Goal: Task Accomplishment & Management: Complete application form

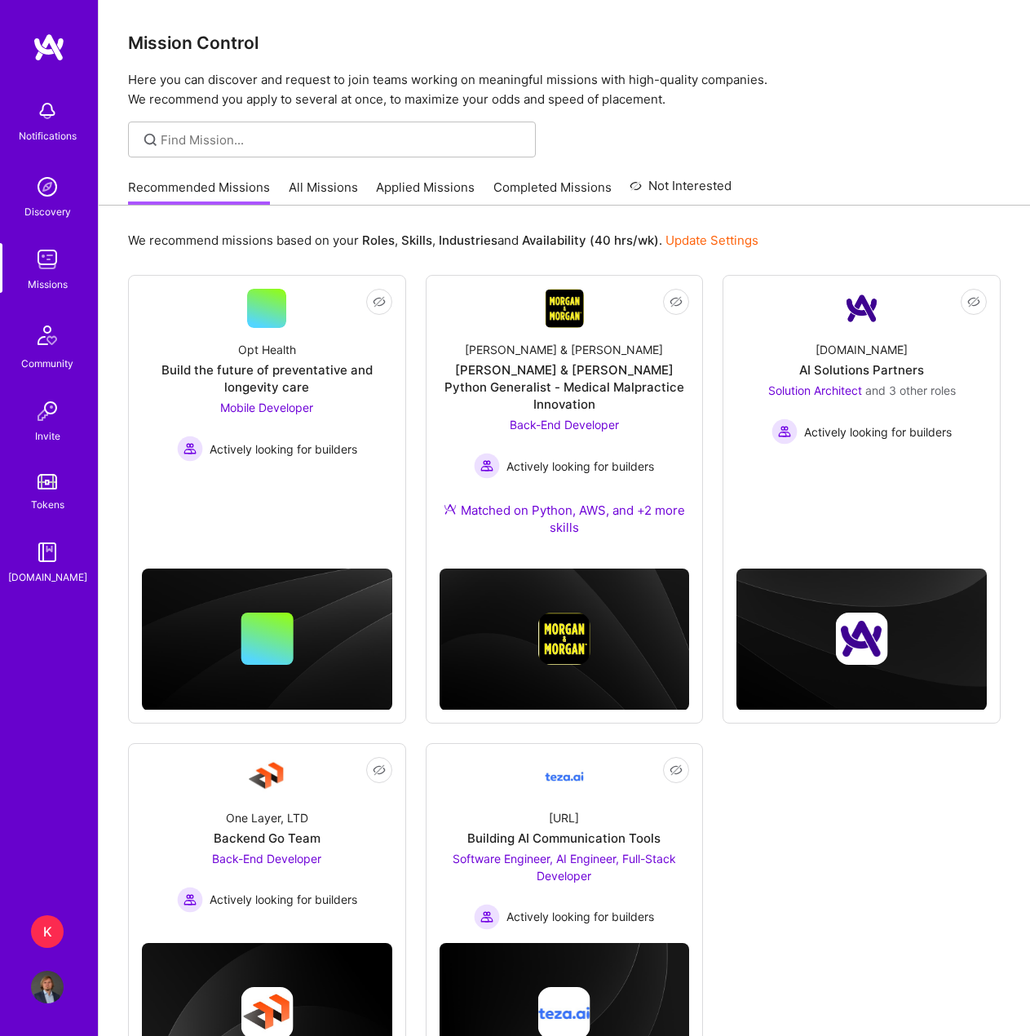
click at [54, 938] on div "K" at bounding box center [47, 931] width 33 height 33
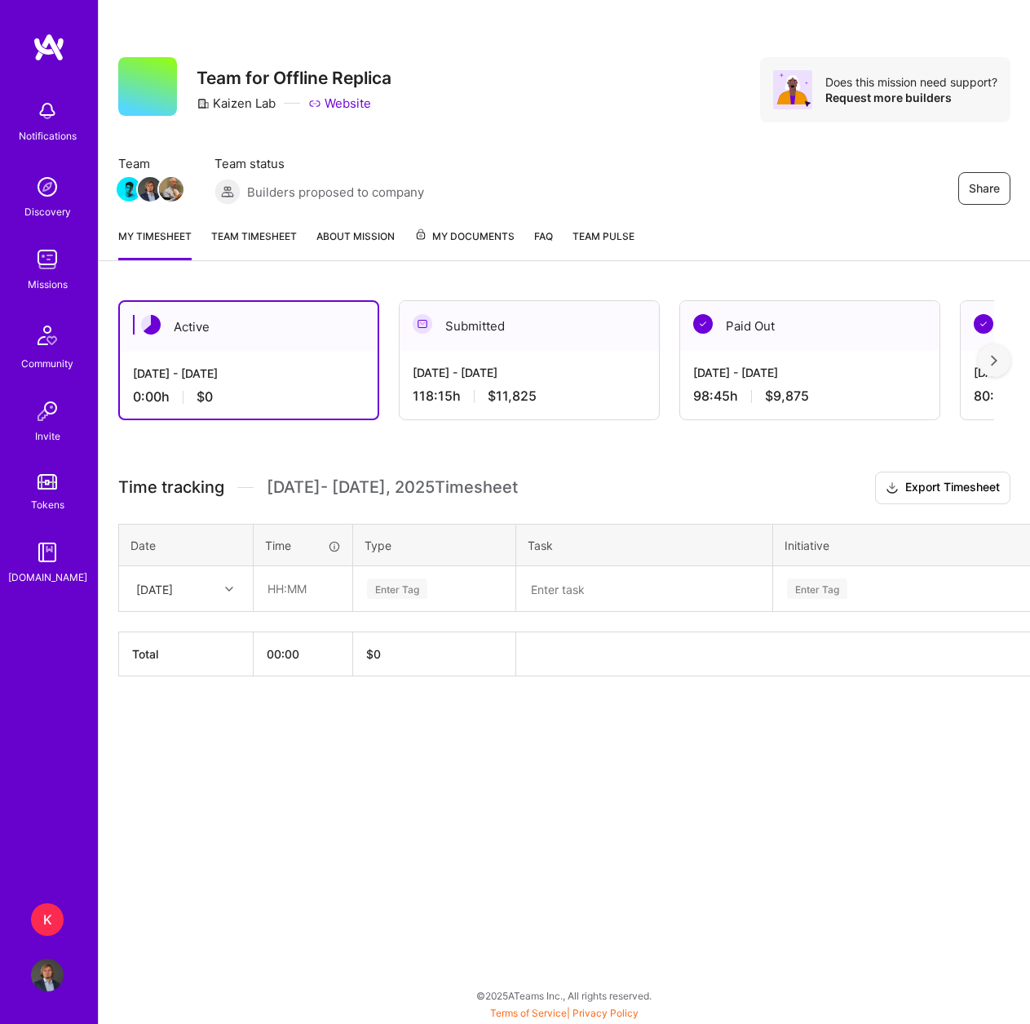
click at [229, 592] on icon at bounding box center [229, 589] width 8 height 8
click at [181, 650] on div "[DATE]" at bounding box center [186, 665] width 132 height 30
click at [219, 600] on div at bounding box center [231, 588] width 25 height 27
click at [200, 635] on div "[DATE]" at bounding box center [186, 635] width 132 height 30
click at [255, 588] on input "text" at bounding box center [303, 588] width 97 height 43
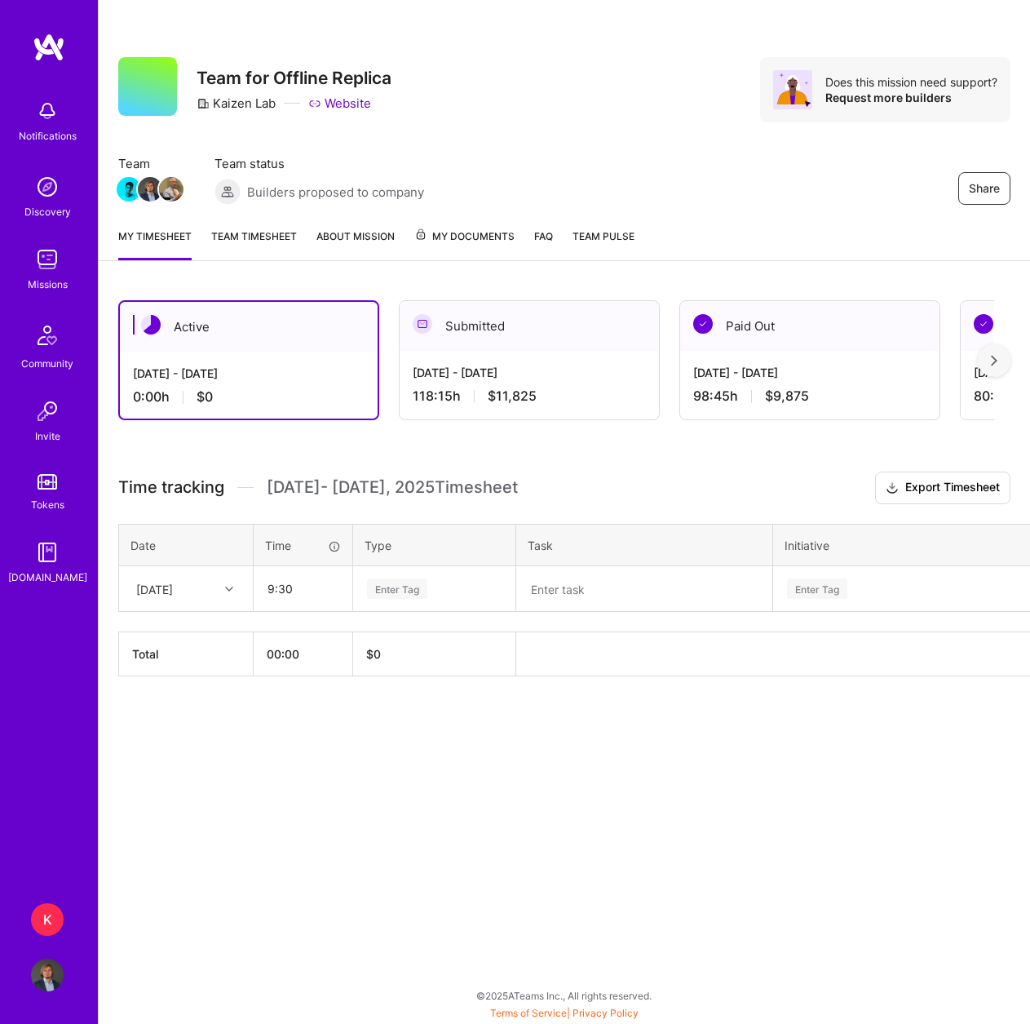
type input "09:30"
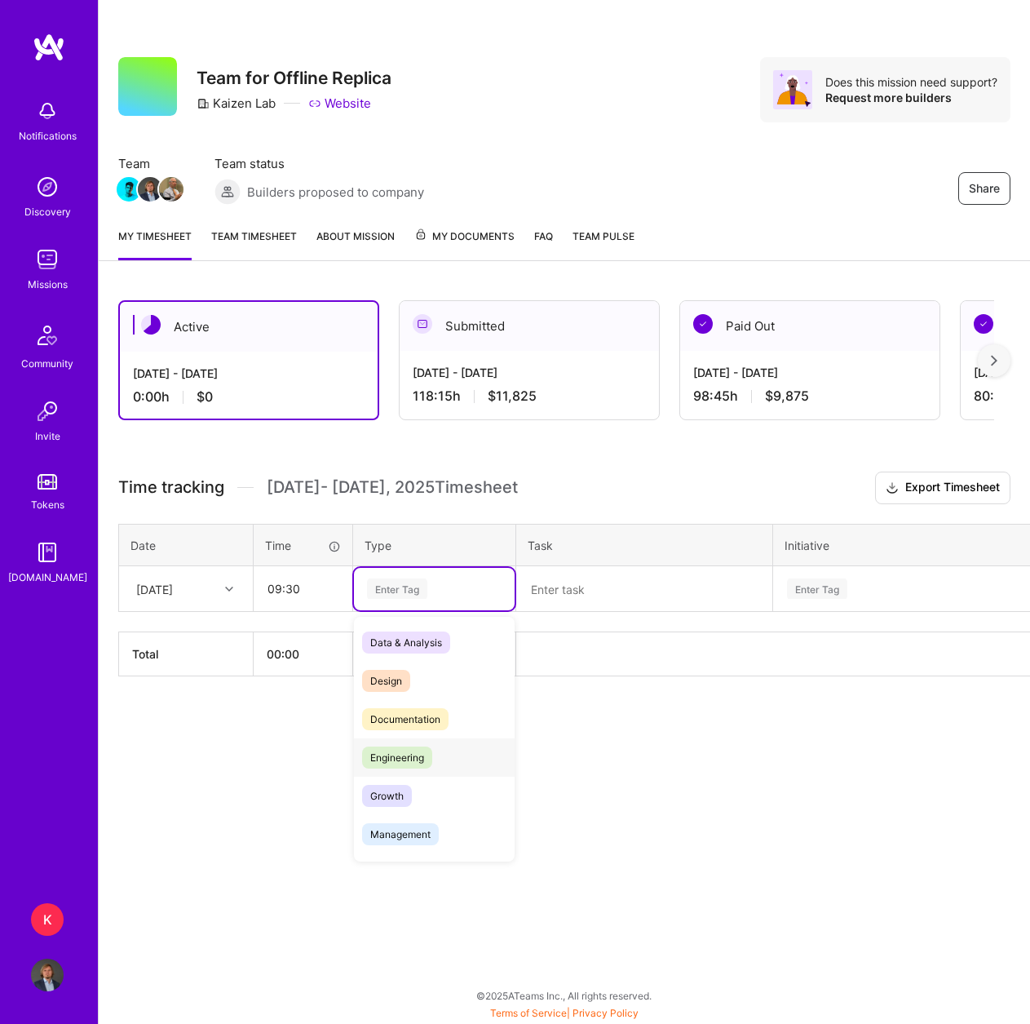
drag, startPoint x: 421, startPoint y: 747, endPoint x: 430, endPoint y: 742, distance: 10.6
click at [421, 747] on span "Engineering" at bounding box center [397, 758] width 70 height 22
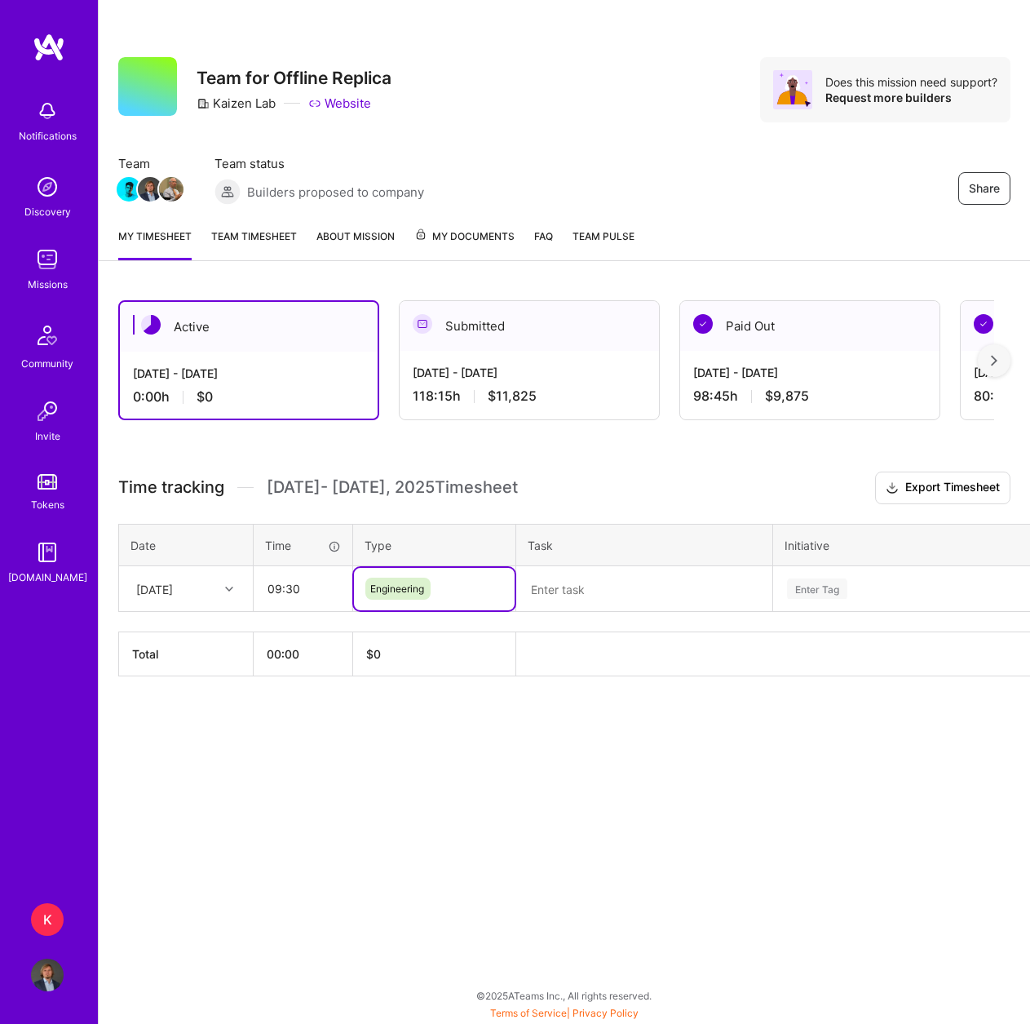
click at [551, 590] on textarea at bounding box center [644, 589] width 253 height 42
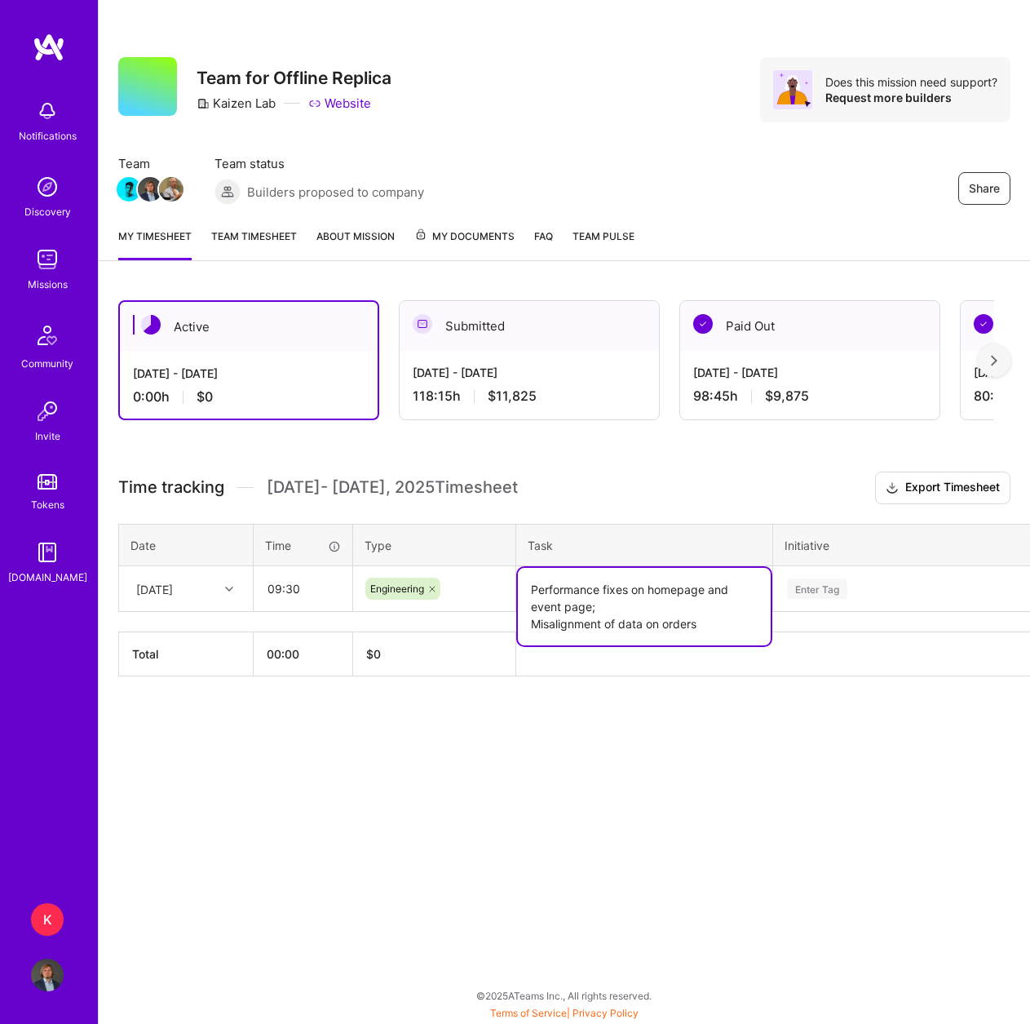
type textarea "Performance fixes on homepage and event page; Misalignment of data on orders"
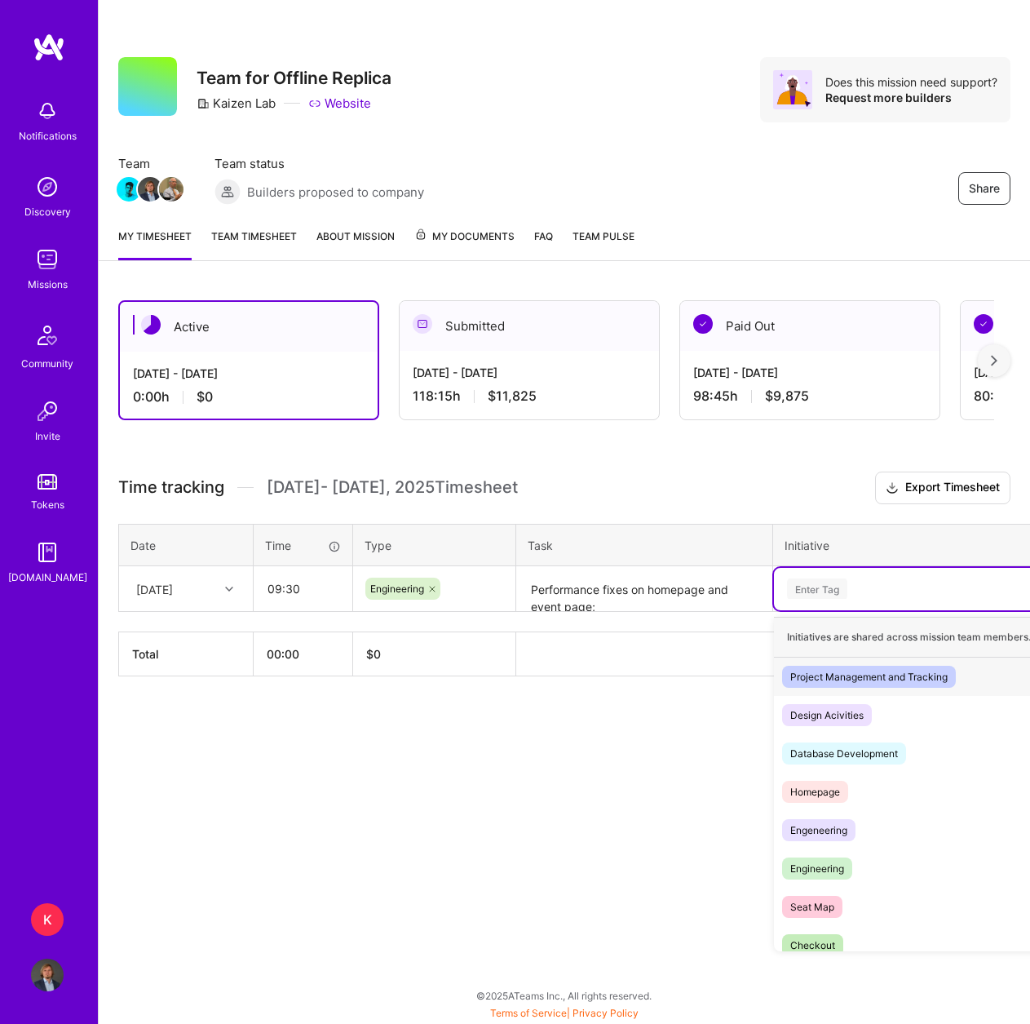
click at [822, 585] on div "Enter Tag" at bounding box center [817, 588] width 60 height 25
click at [863, 803] on div "Homepage Hide" at bounding box center [923, 792] width 299 height 38
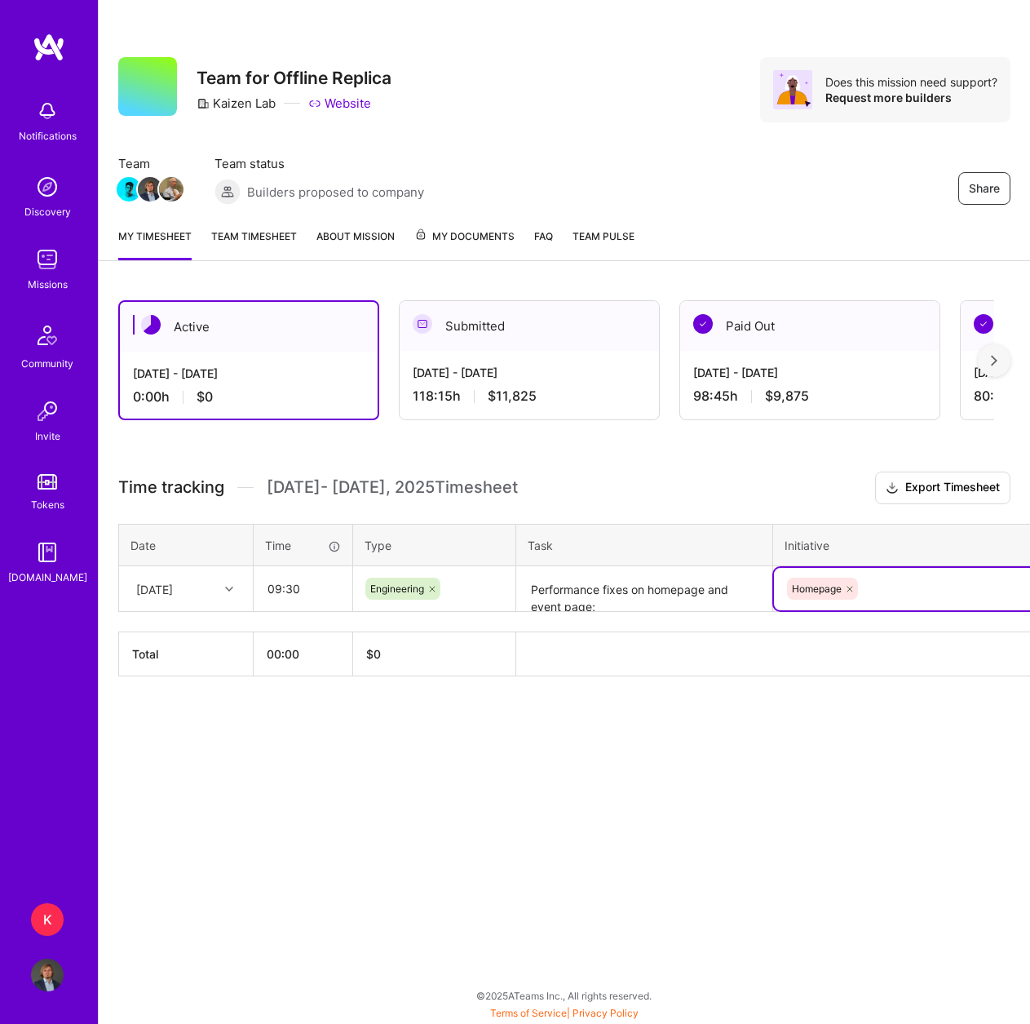
click at [895, 593] on div "Homepage" at bounding box center [924, 588] width 276 height 25
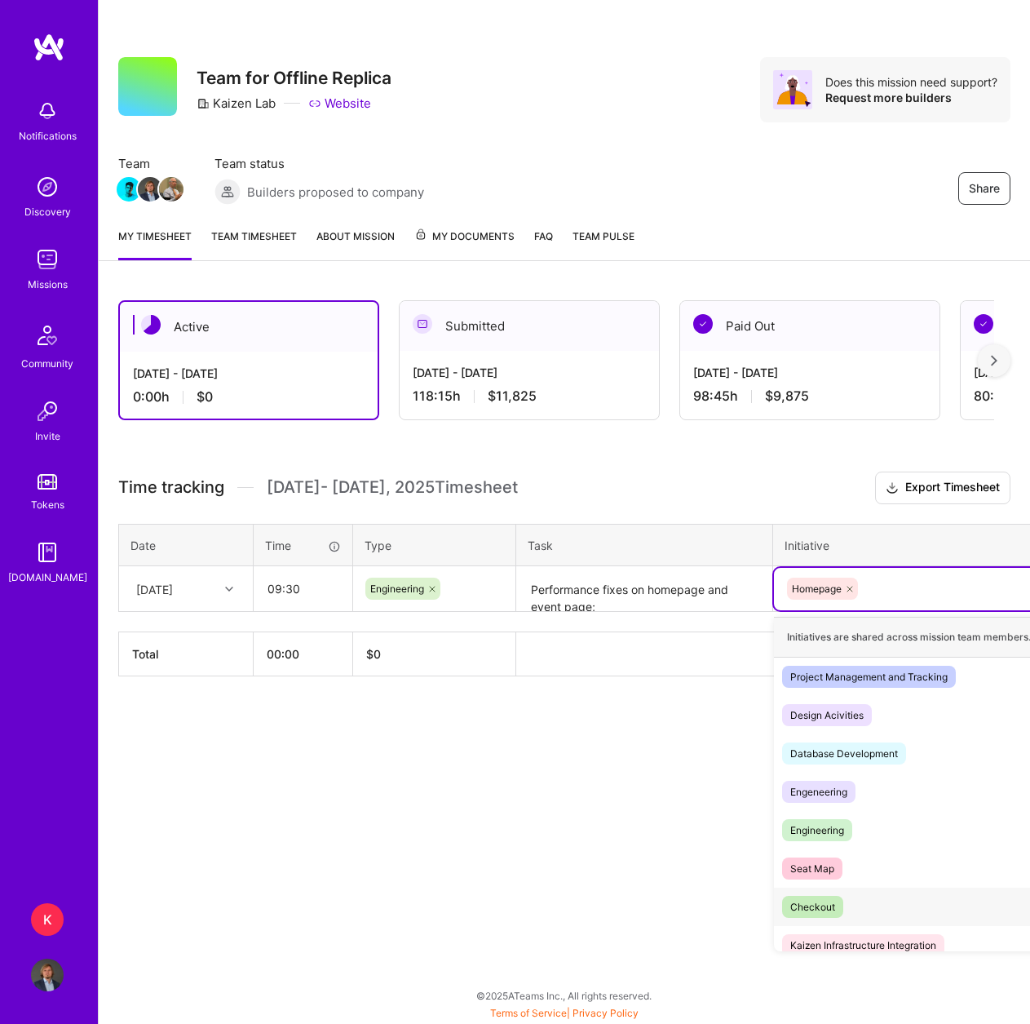
scroll to position [51, 0]
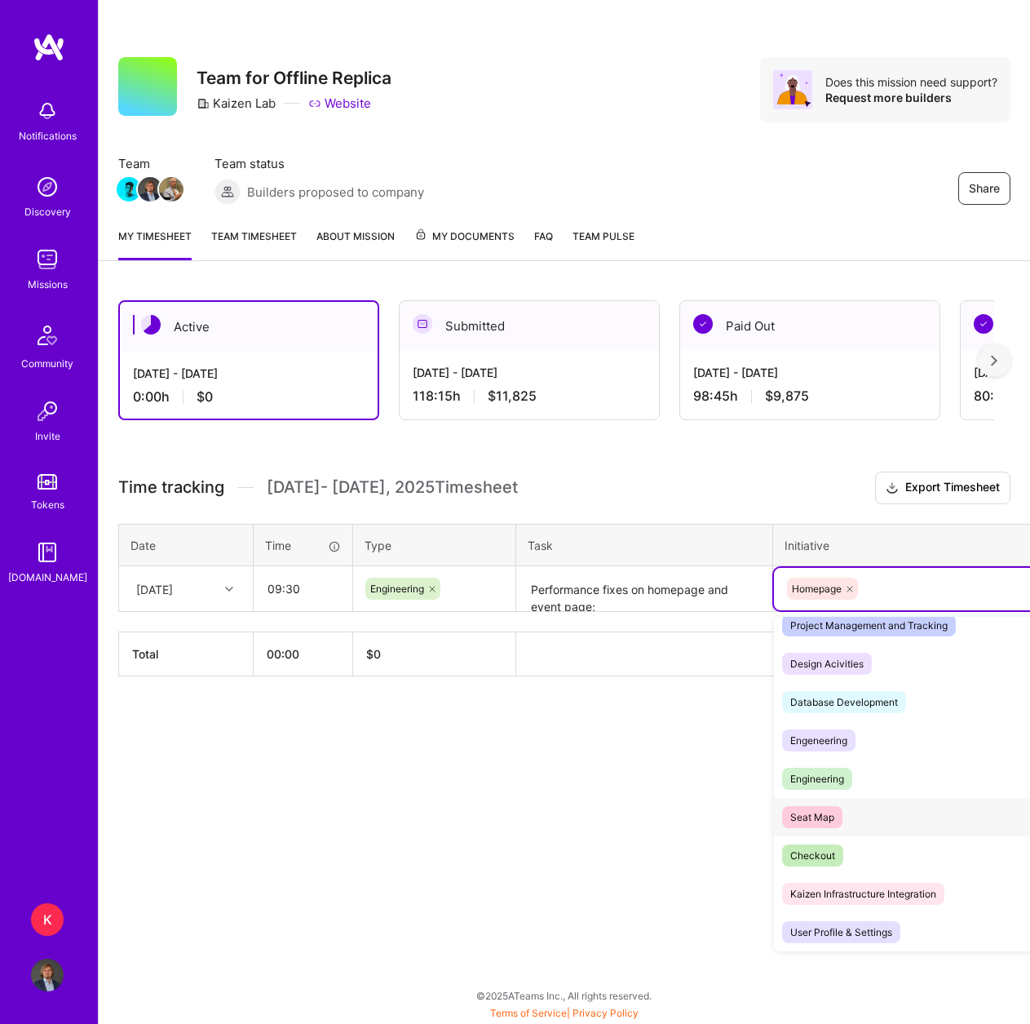
click at [853, 832] on div "Seat Map Hide" at bounding box center [923, 817] width 299 height 38
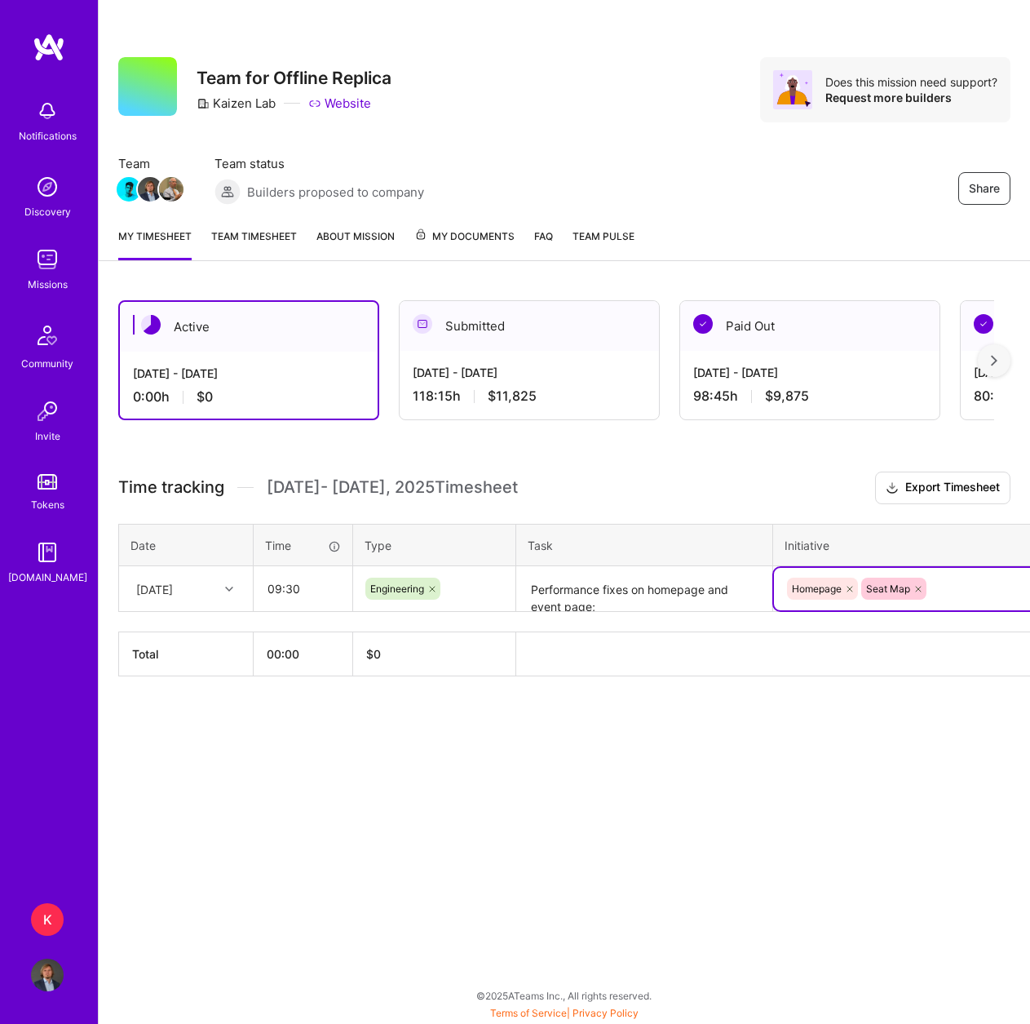
click at [823, 813] on div "Share Team for Offline Replica Kaizen Lab Website Does this mission need suppor…" at bounding box center [564, 512] width 933 height 1024
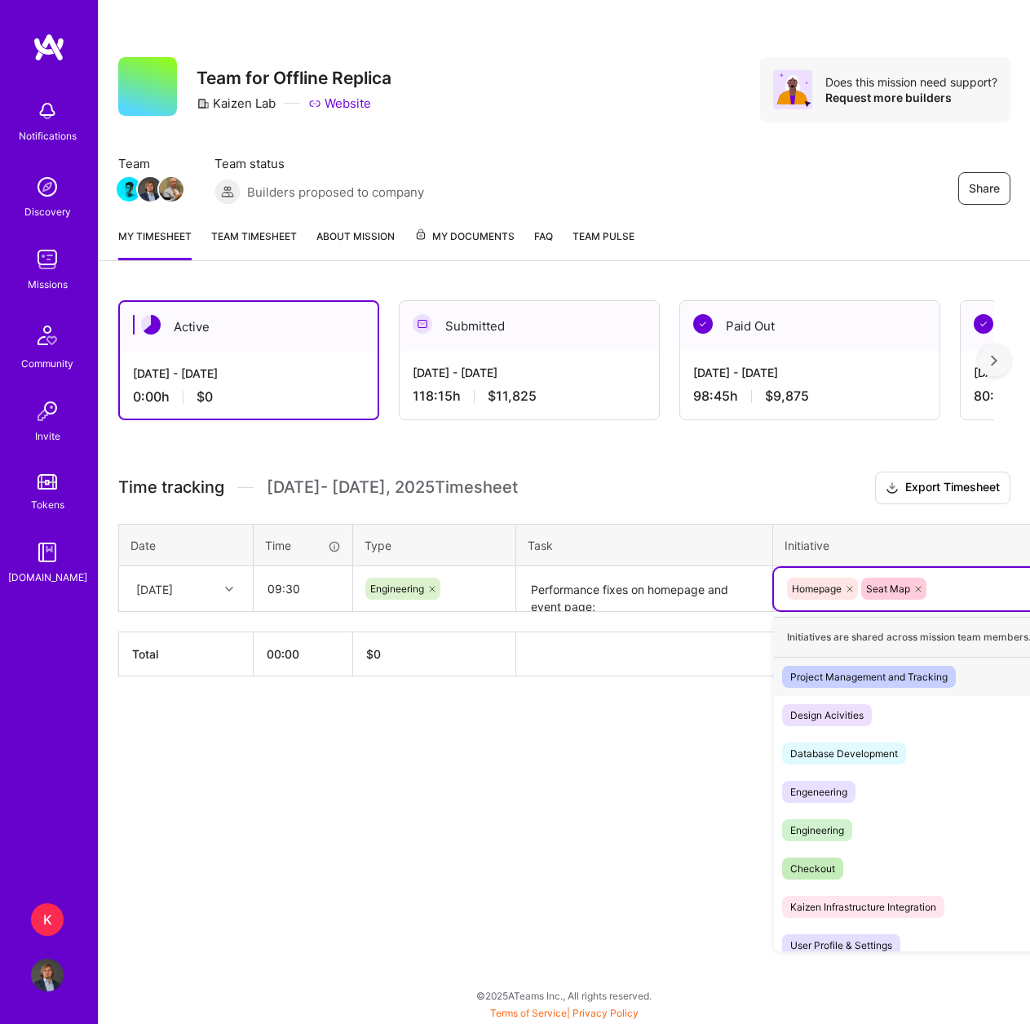
click at [977, 587] on div "Homepage Seat Map" at bounding box center [924, 588] width 276 height 25
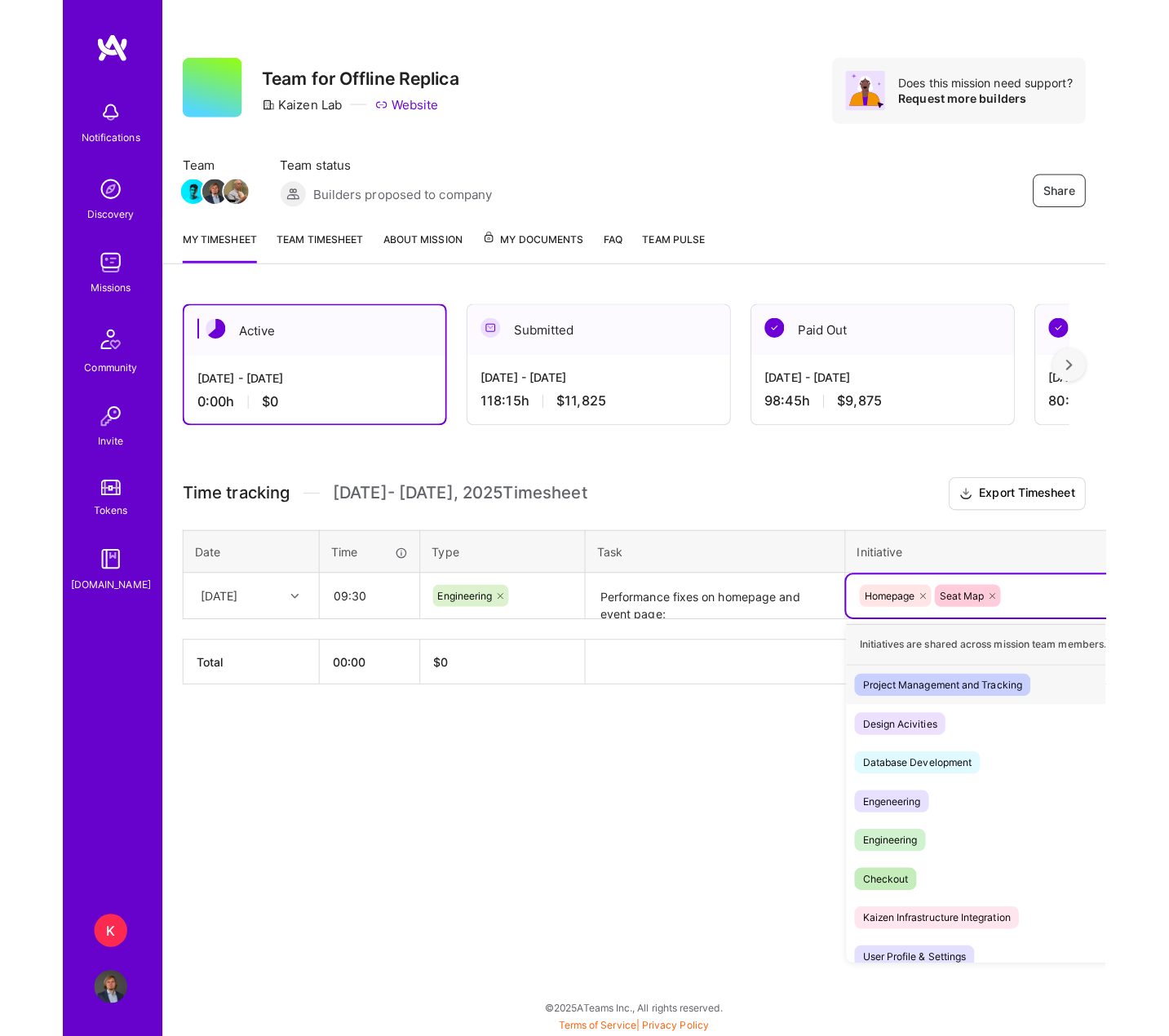
scroll to position [13, 0]
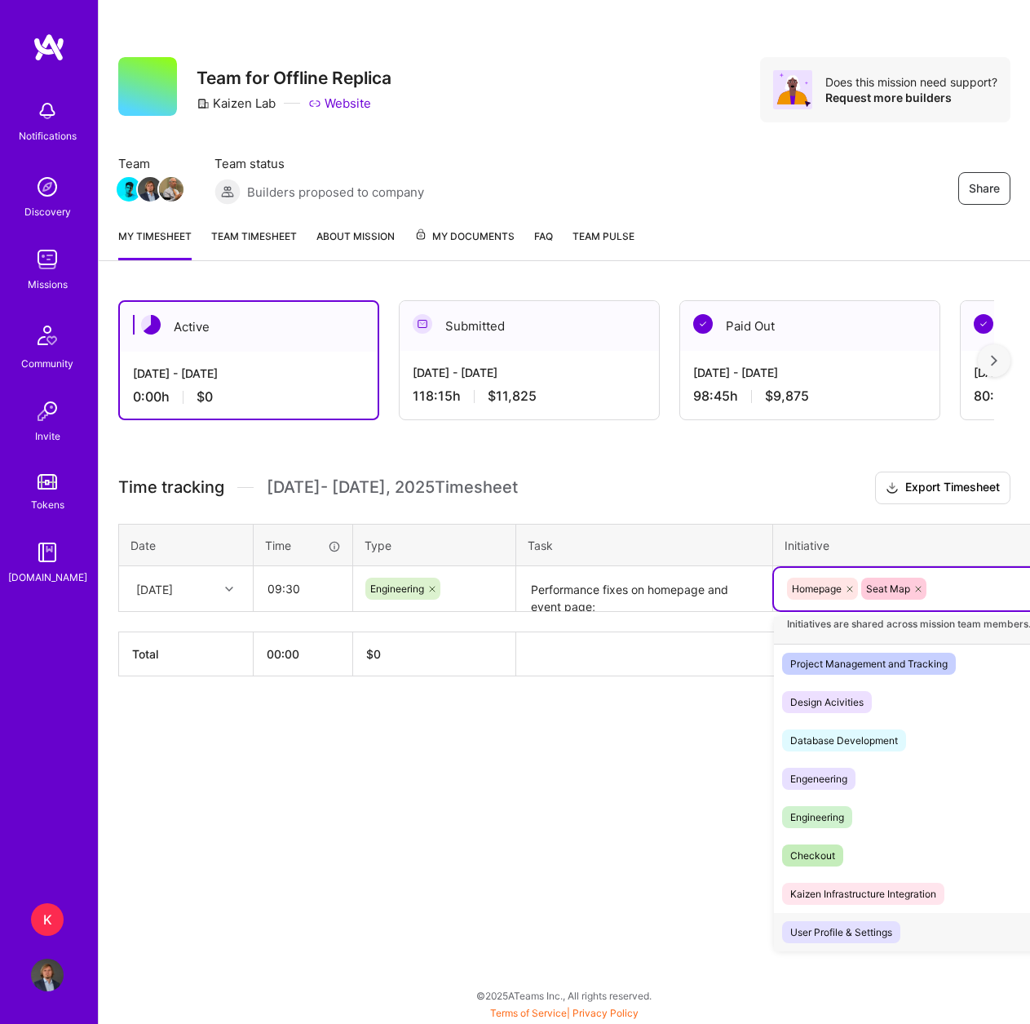
click at [919, 917] on div "User Profile & Settings Hide" at bounding box center [923, 932] width 299 height 38
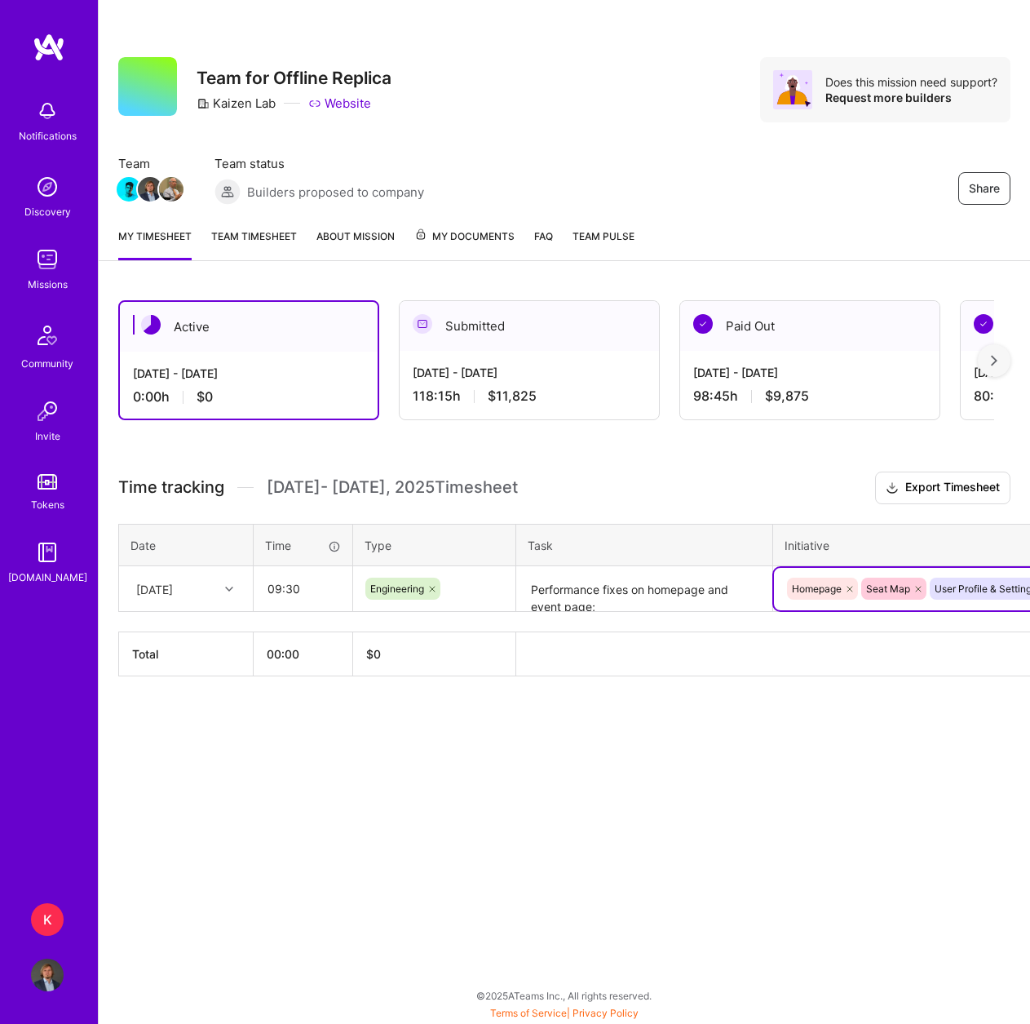
click at [735, 856] on div "Share Team for Offline Replica Kaizen Lab Website Does this mission need suppor…" at bounding box center [564, 512] width 933 height 1024
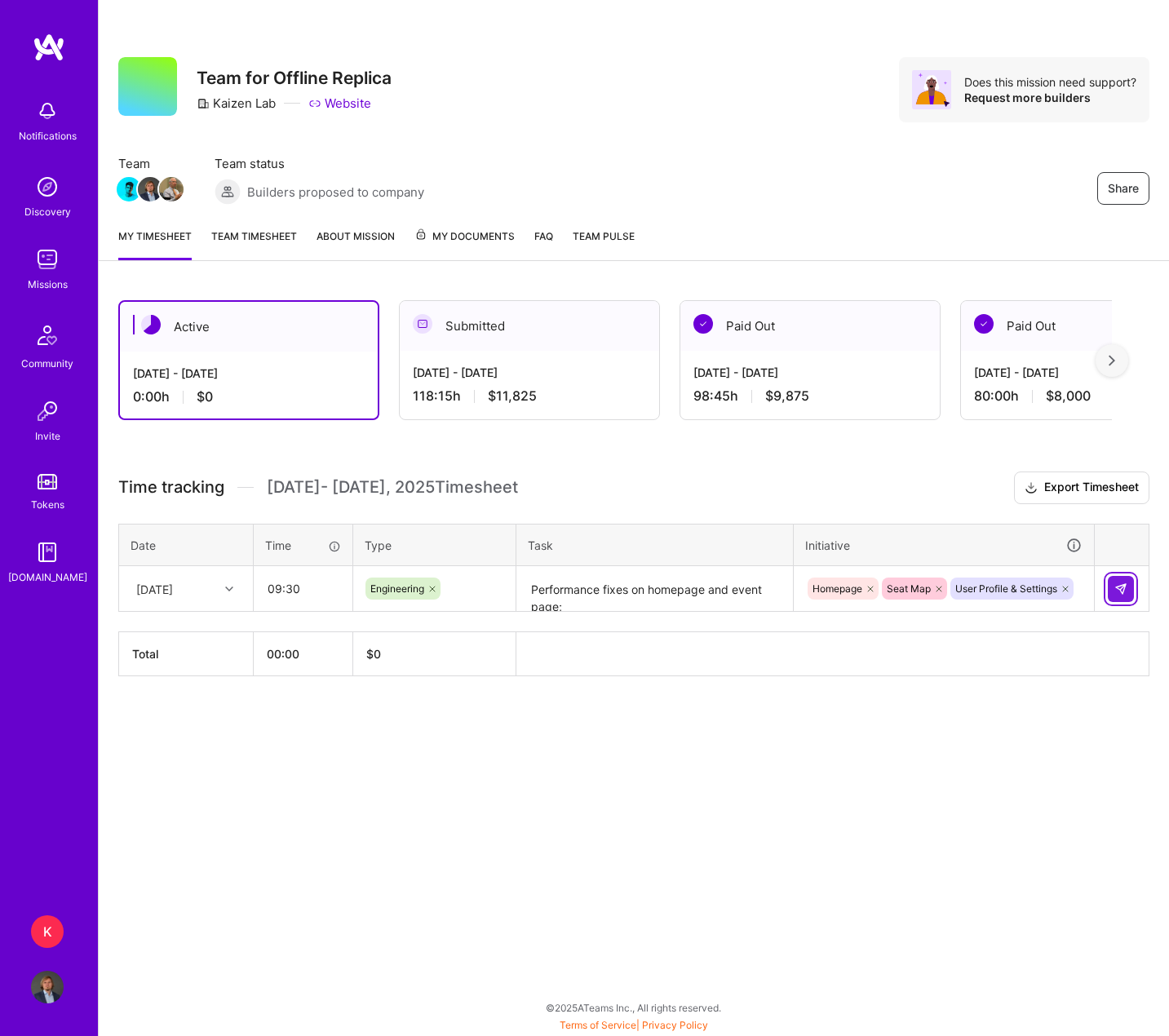
click at [1030, 589] on img at bounding box center [1121, 589] width 13 height 13
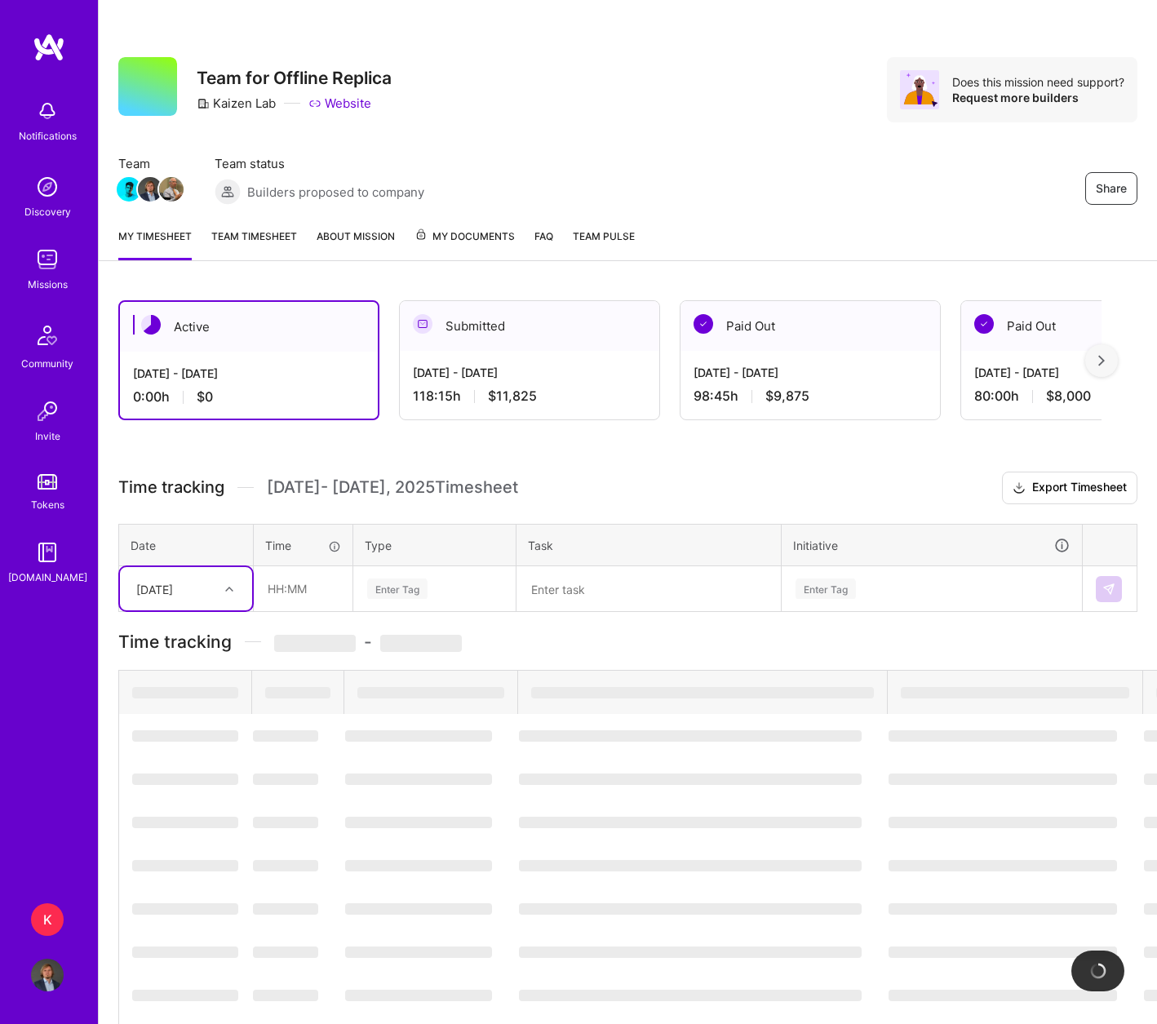
click at [226, 586] on icon at bounding box center [229, 589] width 8 height 8
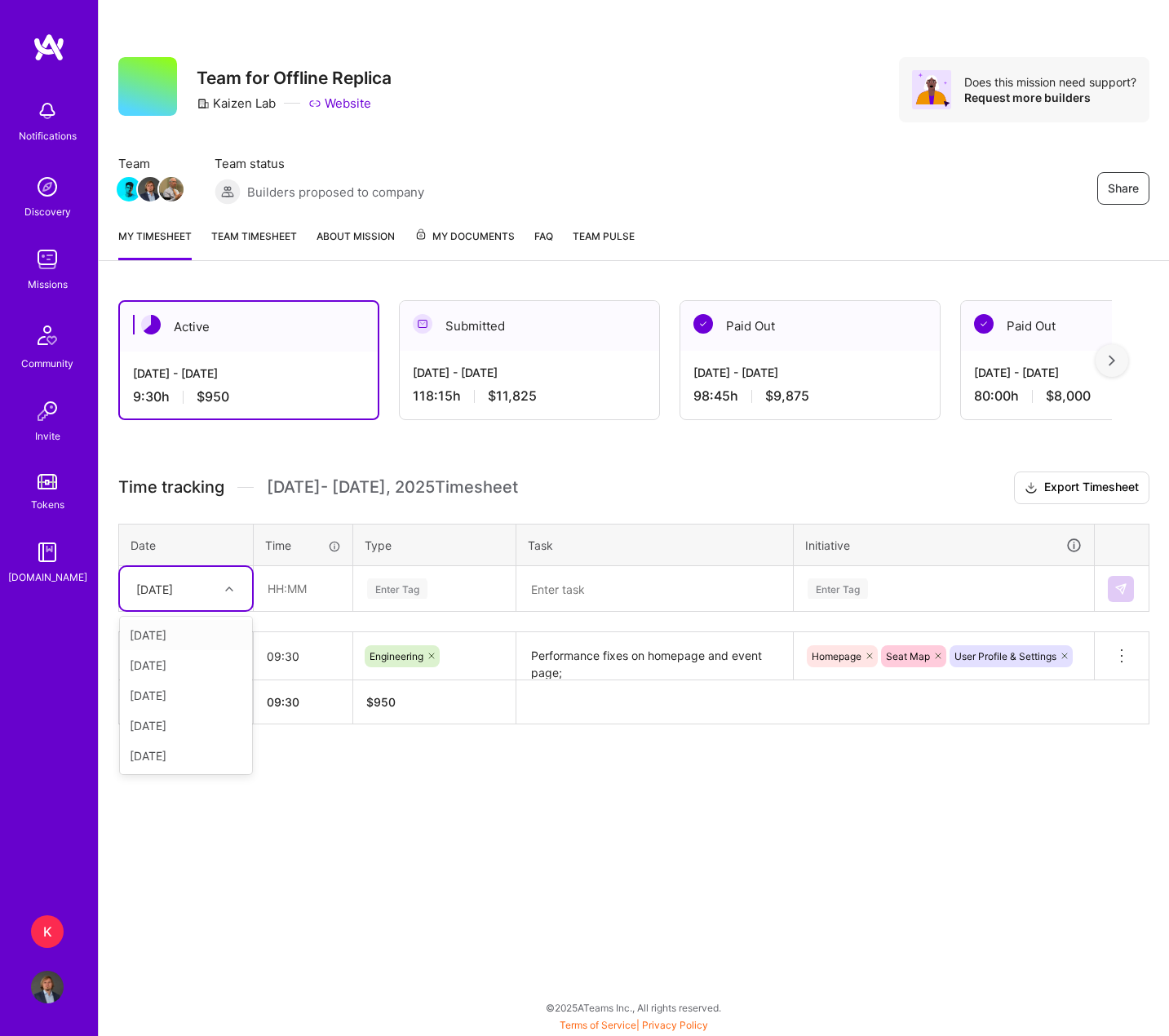
click at [183, 640] on div "[DATE]" at bounding box center [186, 635] width 132 height 30
click at [297, 593] on input "text" at bounding box center [303, 588] width 97 height 43
type input "07:15"
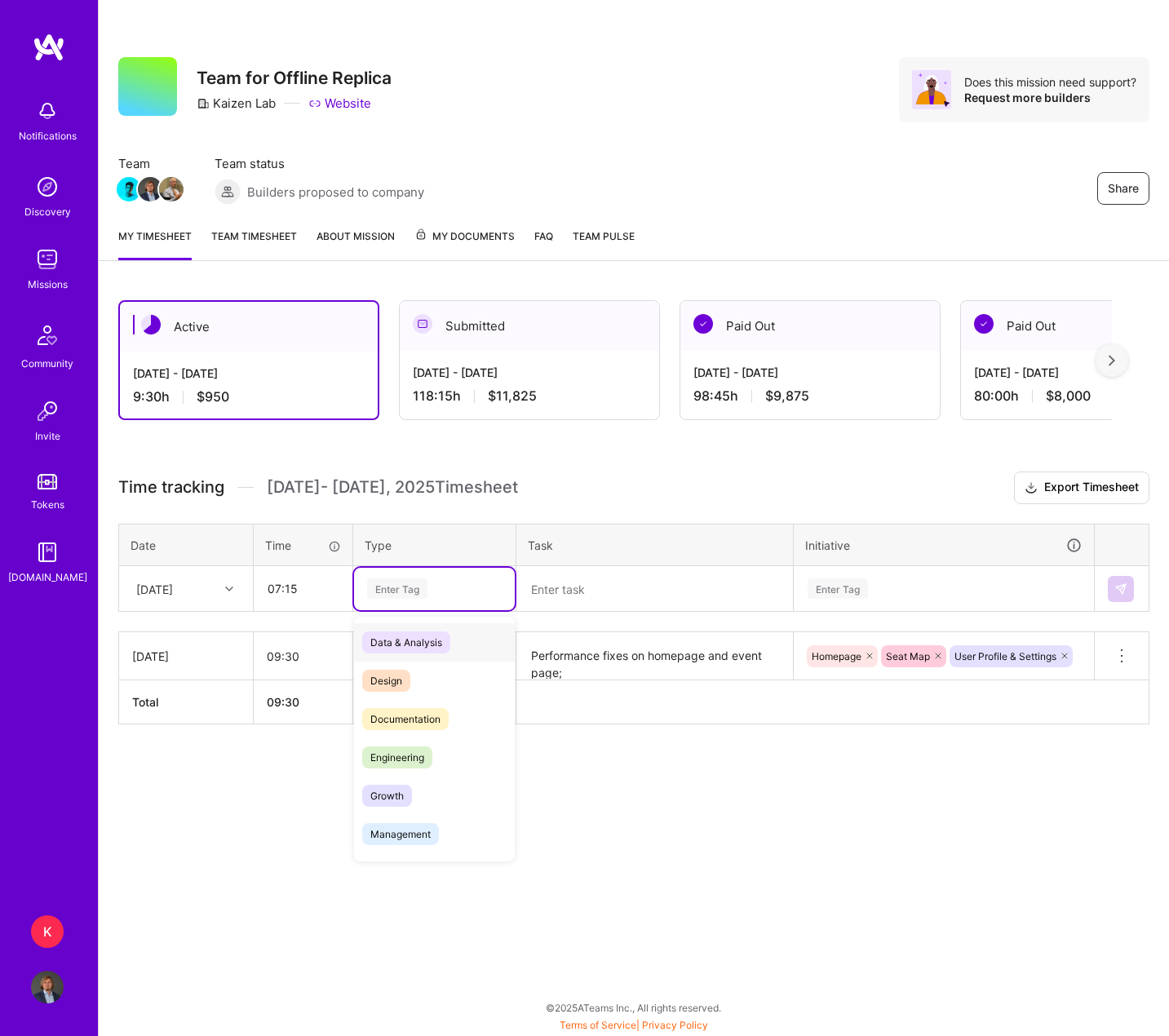
click at [428, 584] on div "Enter Tag" at bounding box center [435, 588] width 138 height 20
click at [422, 750] on span "Engineering" at bounding box center [397, 758] width 70 height 22
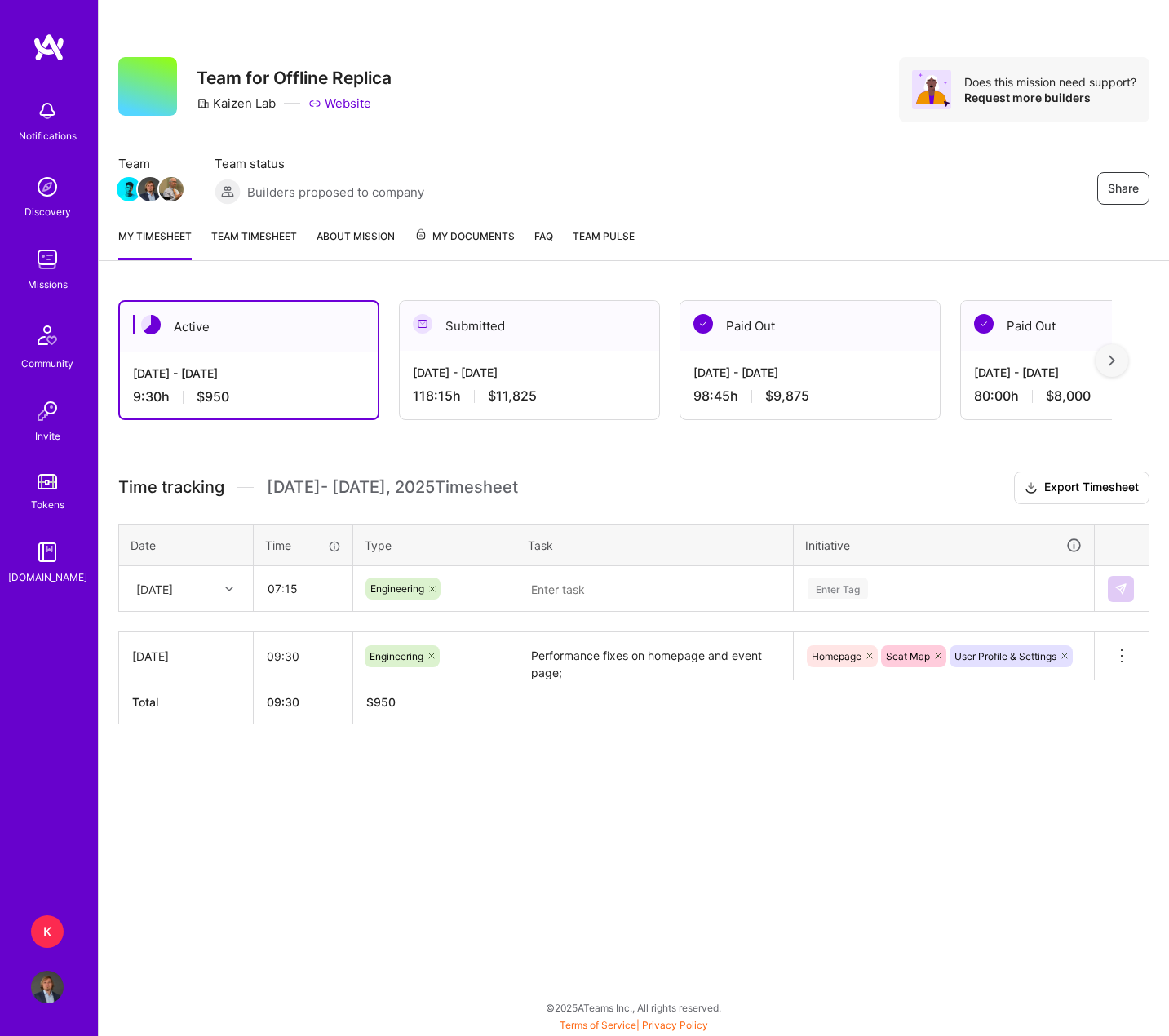
click at [570, 590] on textarea at bounding box center [654, 589] width 273 height 43
paste textarea "Fixes on filters and sorting on seat map (#114, #115, #116) Fixes on checkout a…"
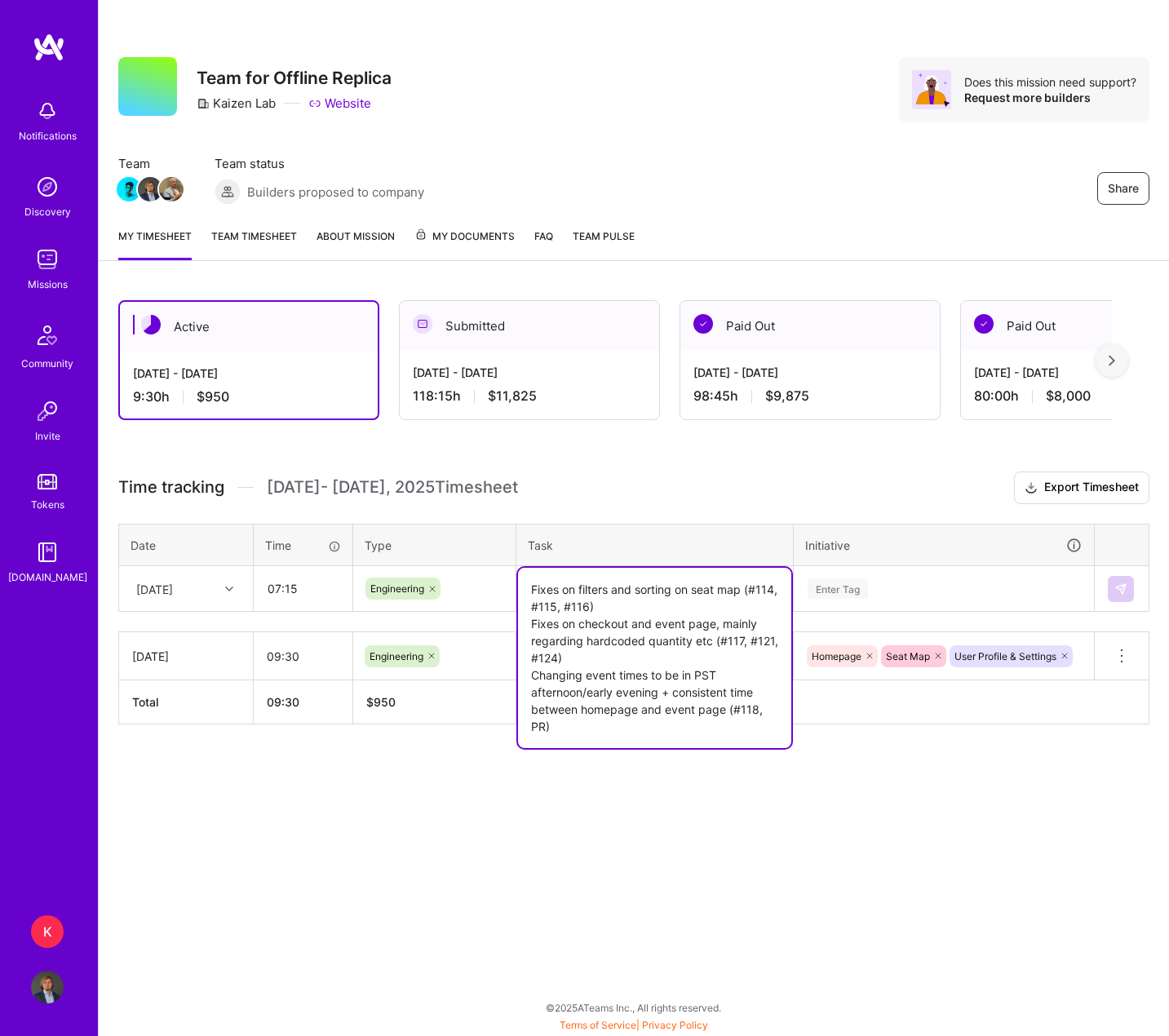
click at [643, 603] on textarea "Fixes on filters and sorting on seat map (#114, #115, #116) Fixes on checkout a…" at bounding box center [654, 658] width 273 height 180
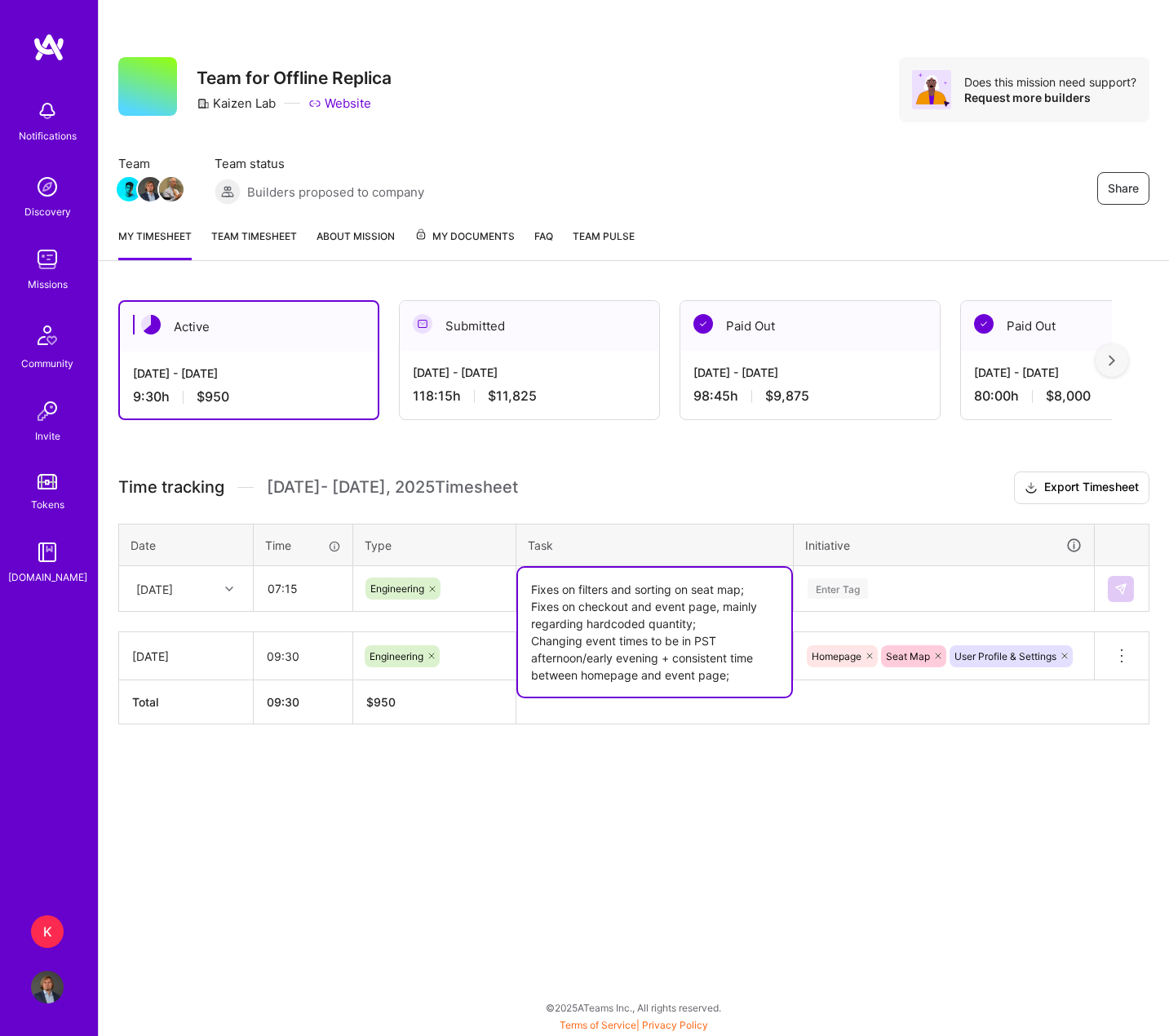
type textarea "Fixes on filters and sorting on seat map; Fixes on checkout and event page, mai…"
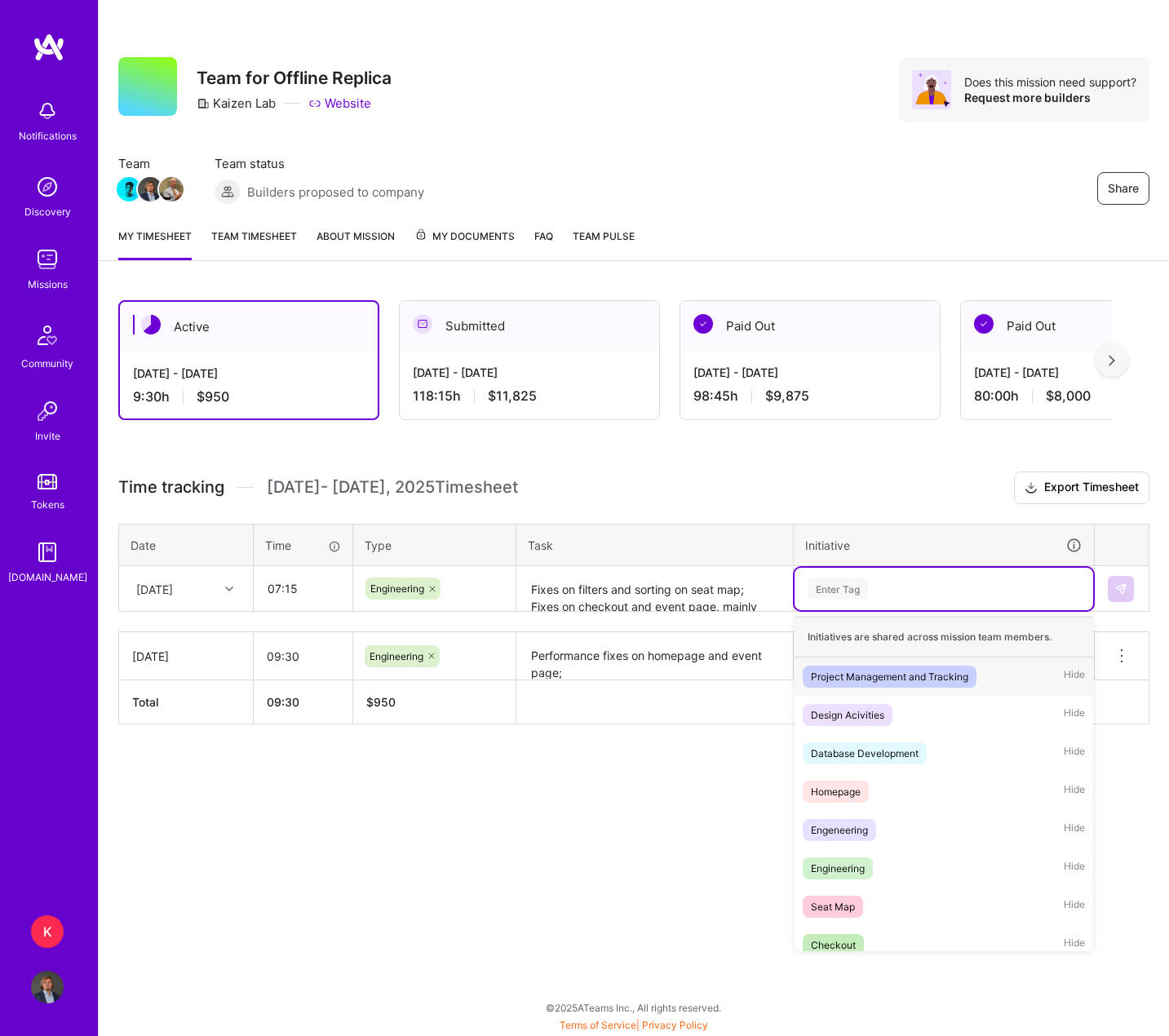
click at [861, 583] on div "Enter Tag" at bounding box center [838, 588] width 60 height 25
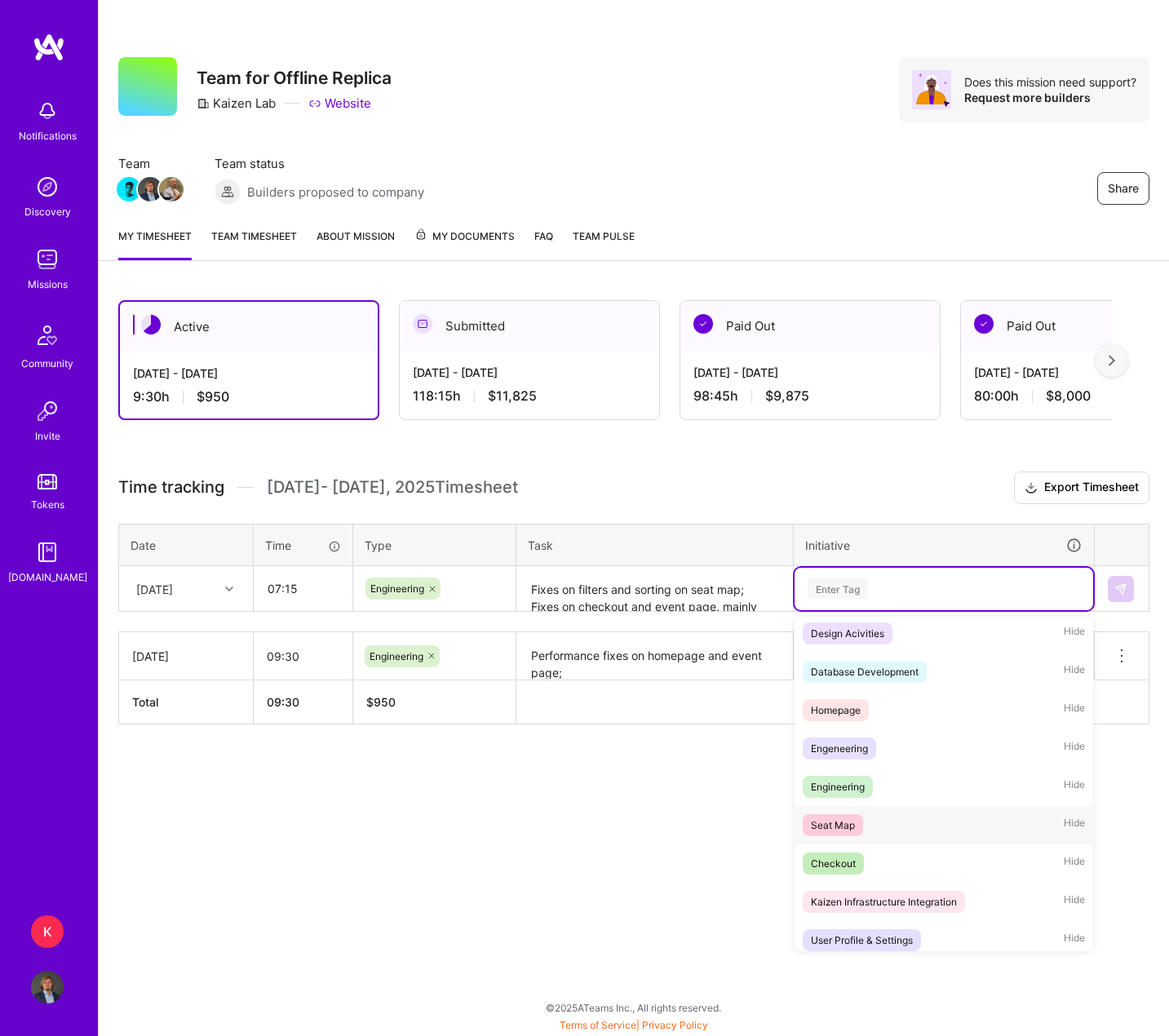
click at [915, 832] on div "Seat Map Hide" at bounding box center [944, 825] width 299 height 38
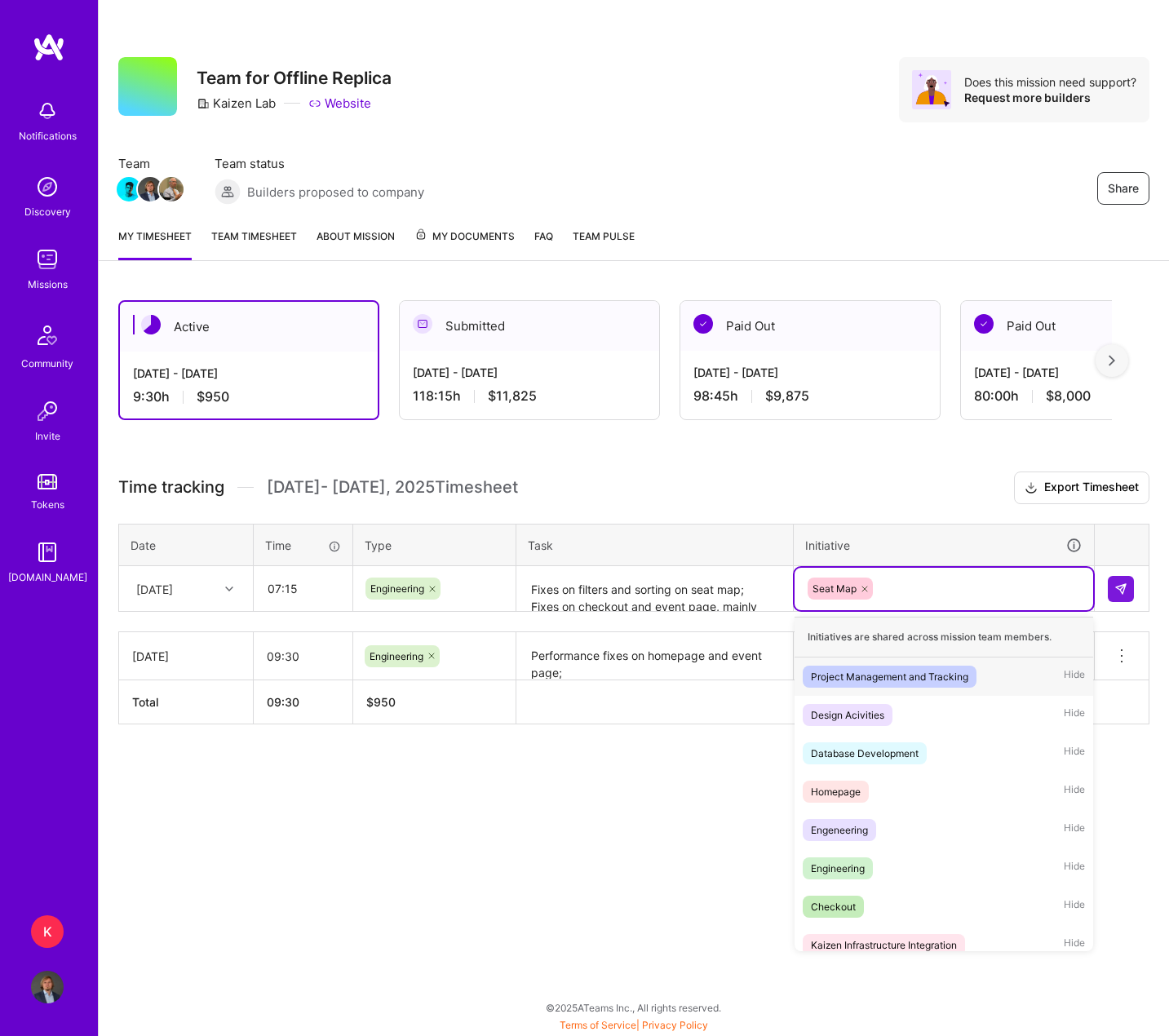
click at [937, 573] on div "Seat Map" at bounding box center [944, 589] width 299 height 42
click at [896, 897] on div "Checkout Hide" at bounding box center [944, 907] width 299 height 38
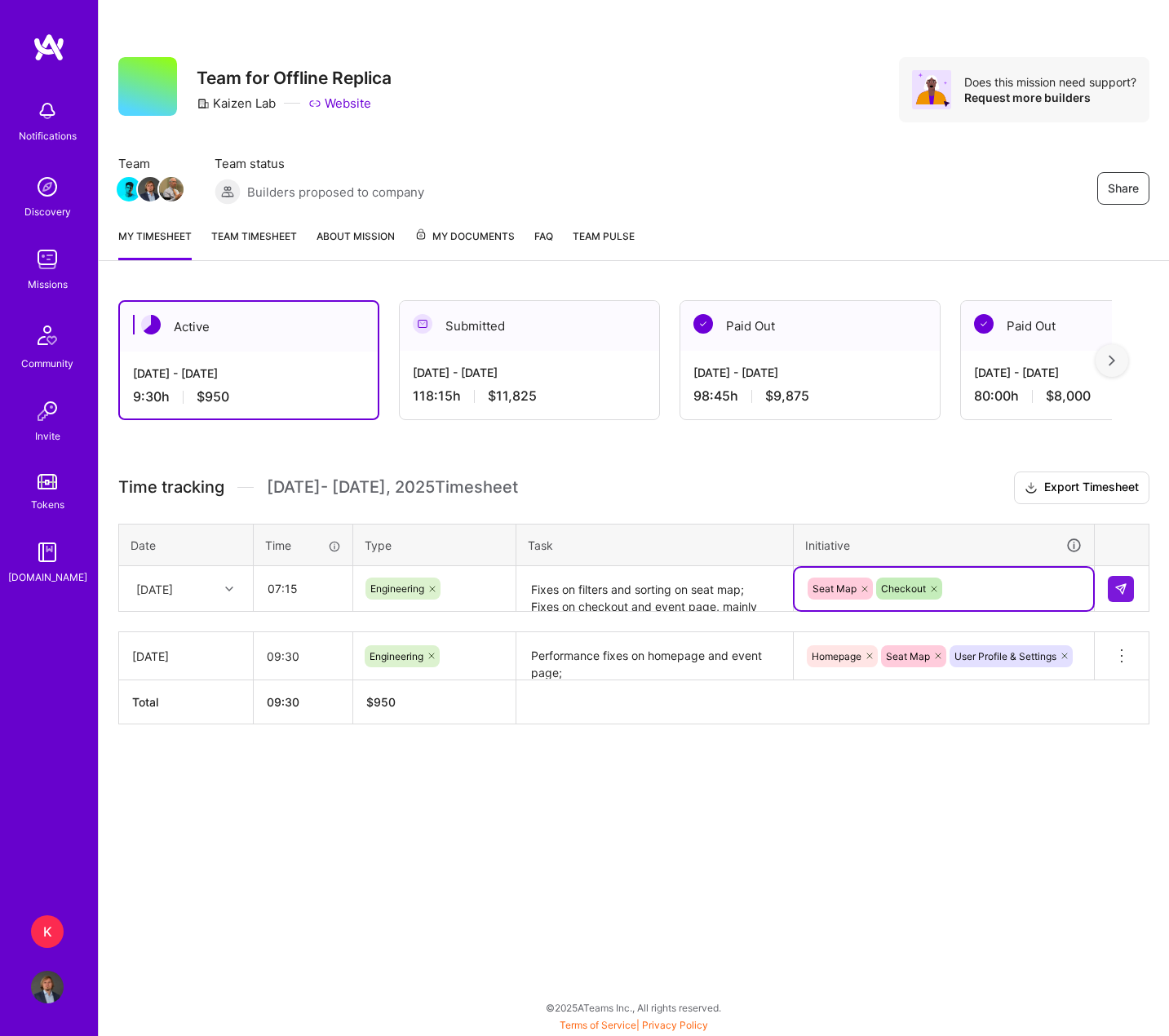
click at [721, 599] on textarea "Fixes on filters and sorting on seat map; Fixes on checkout and event page, mai…" at bounding box center [654, 589] width 273 height 43
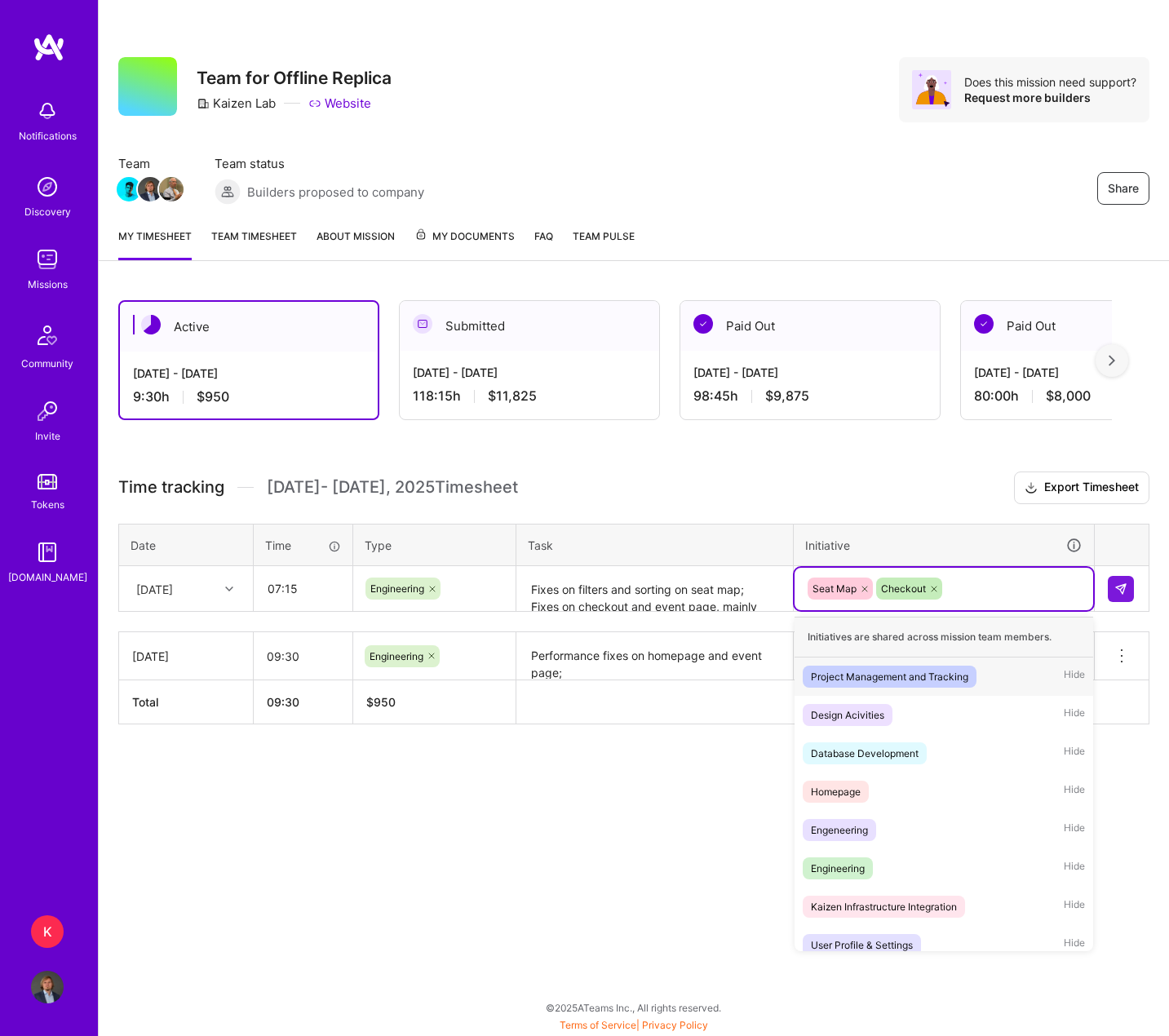
click at [979, 598] on div "Seat Map Checkout" at bounding box center [944, 588] width 276 height 25
click at [935, 746] on div "Database Development Hide" at bounding box center [944, 753] width 299 height 38
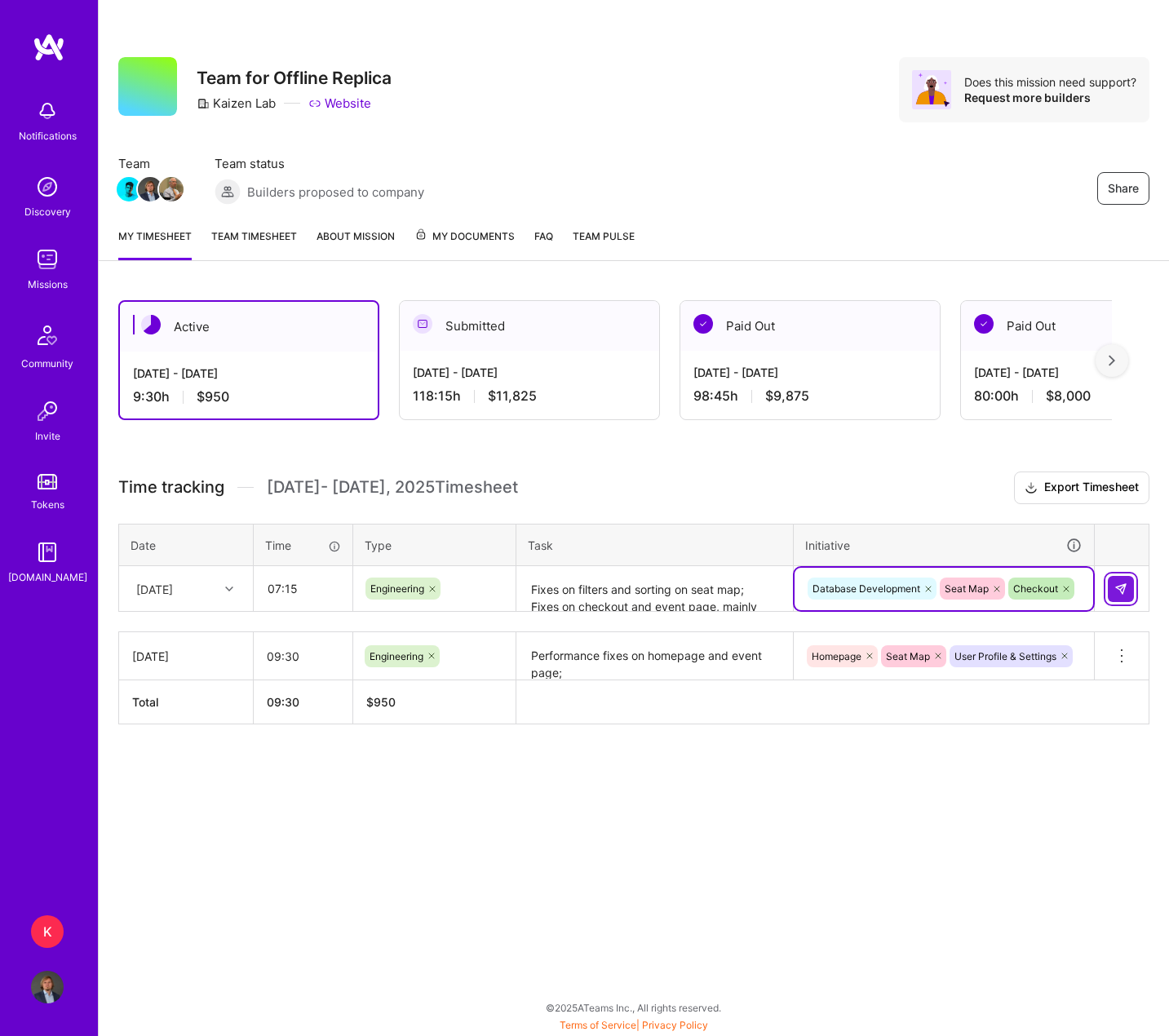
click at [1030, 592] on button at bounding box center [1121, 589] width 26 height 26
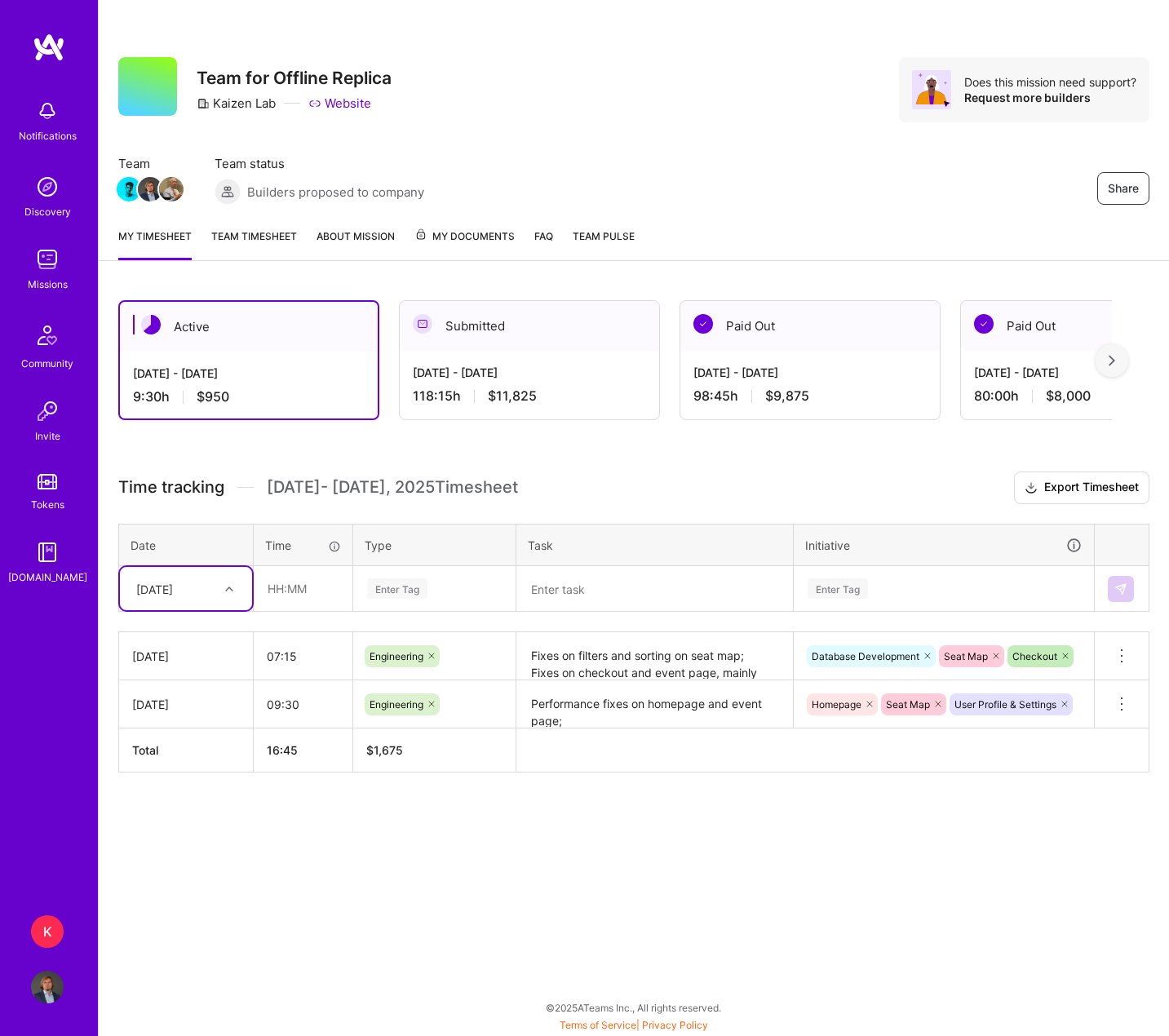
click at [235, 596] on div at bounding box center [231, 588] width 25 height 21
click at [208, 668] on div "[DATE]" at bounding box center [186, 665] width 132 height 30
click at [280, 592] on input "text" at bounding box center [303, 588] width 97 height 43
type input "05:30"
click at [392, 589] on div "Enter Tag" at bounding box center [397, 588] width 60 height 25
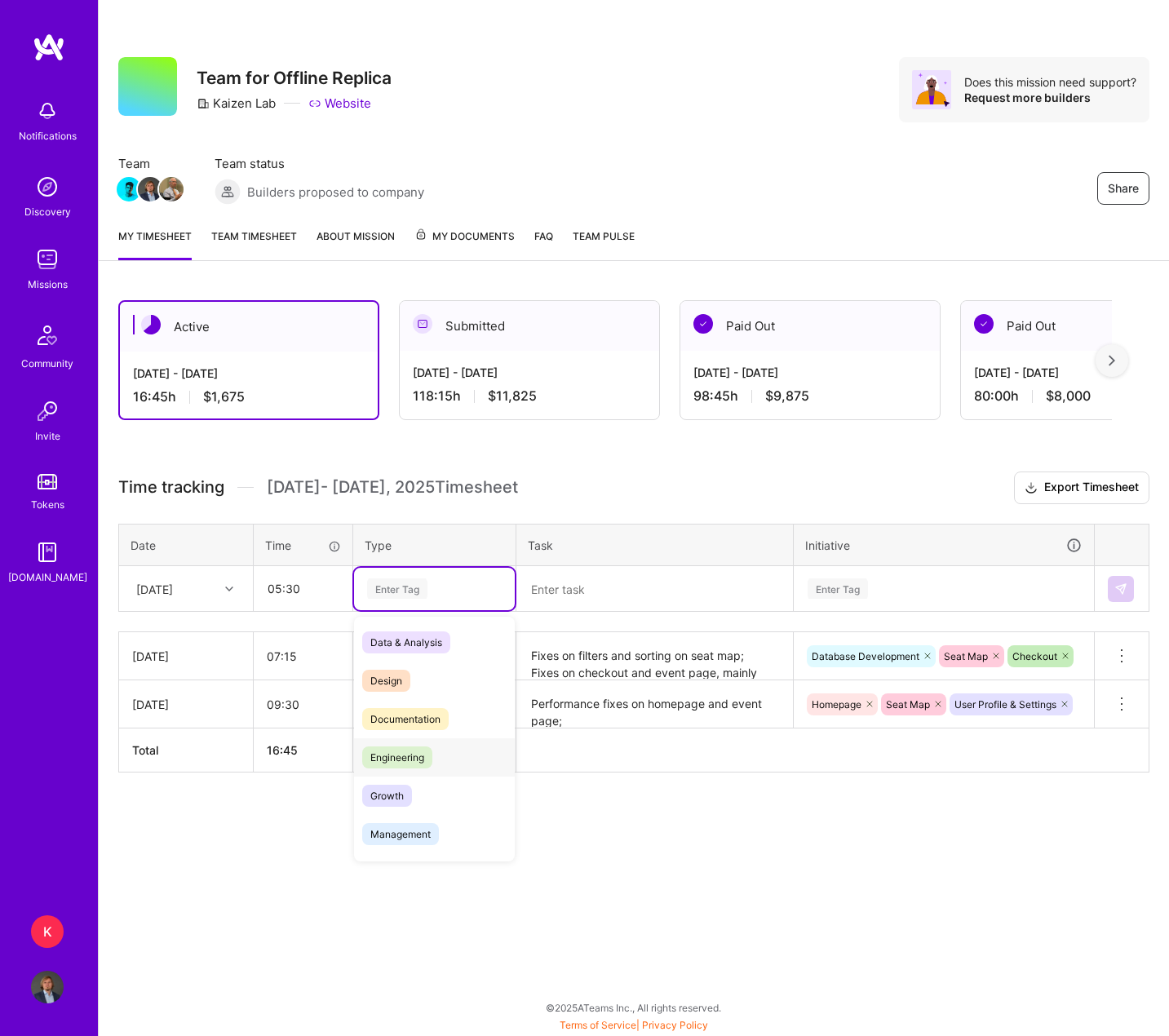
click at [411, 765] on span "Engineering" at bounding box center [397, 758] width 70 height 22
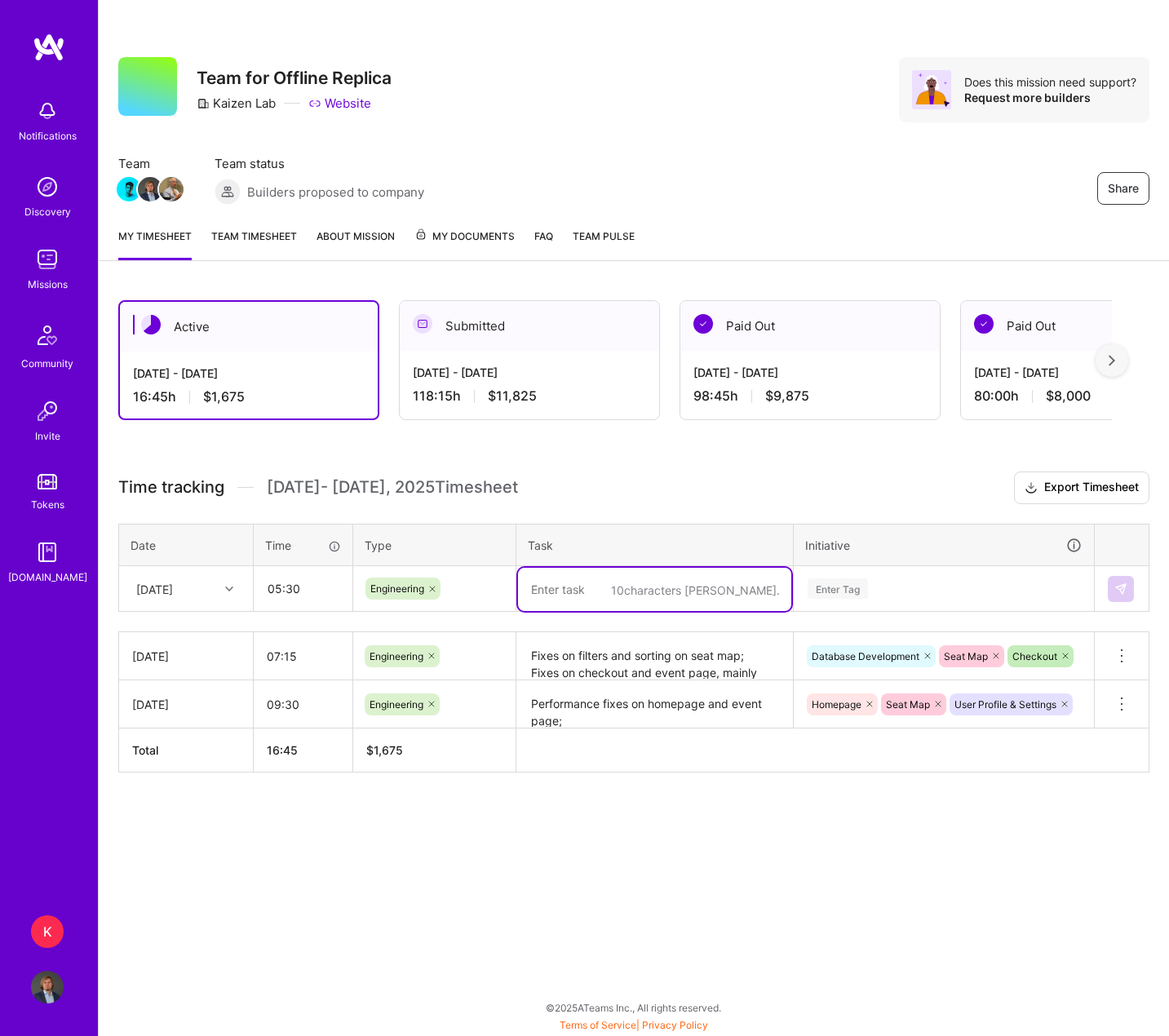
click at [587, 593] on textarea at bounding box center [654, 589] width 273 height 43
paste textarea "Cleanup of "at [GEOGRAPHIC_DATA]" from event names (#134) Fixes to user details…"
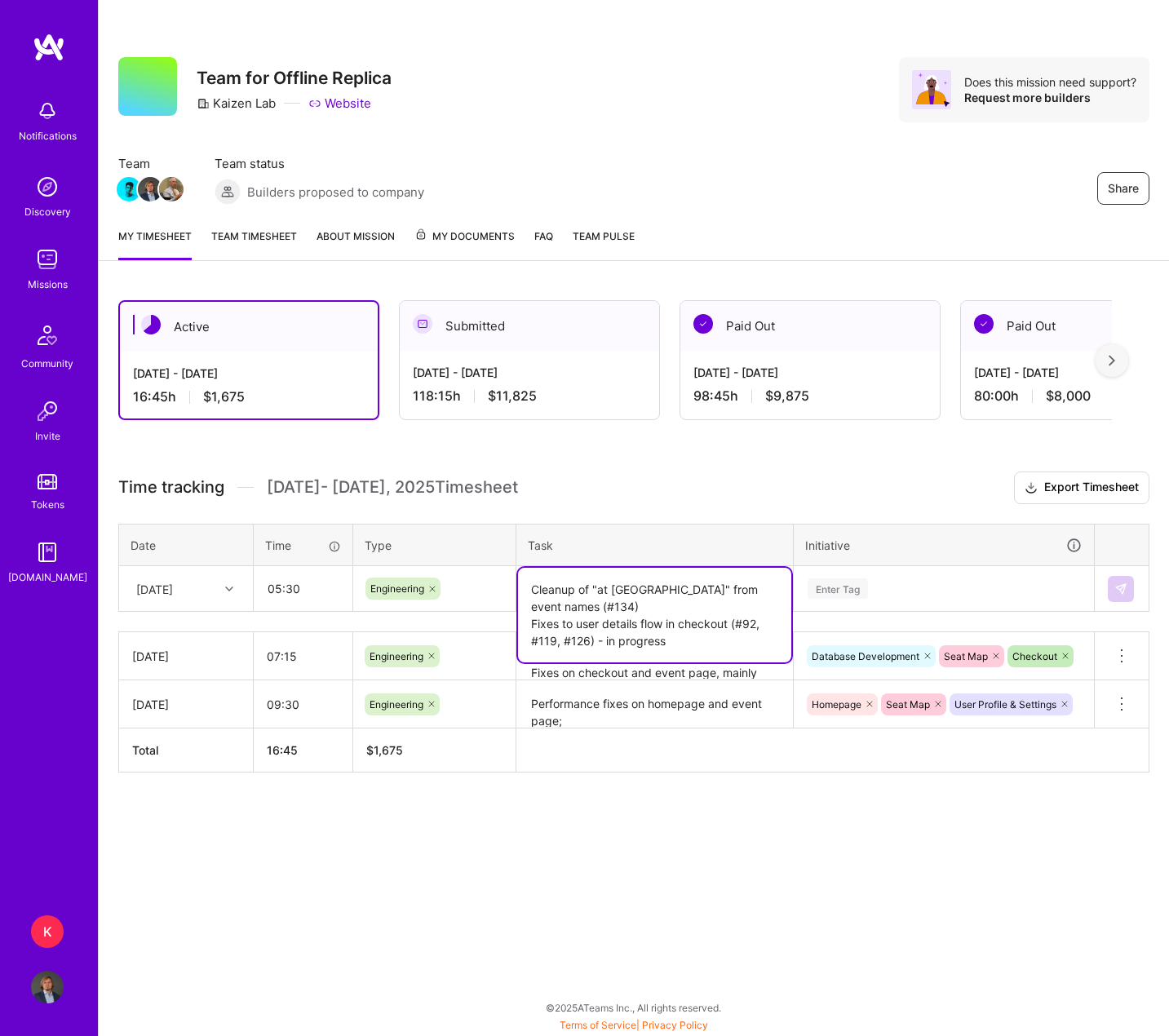
drag, startPoint x: 596, startPoint y: 642, endPoint x: 734, endPoint y: 632, distance: 138.3
click at [734, 632] on textarea "Cleanup of "at [GEOGRAPHIC_DATA]" from event names (#134) Fixes to user details…" at bounding box center [654, 615] width 273 height 95
click at [751, 614] on textarea "Cleanup of "at [GEOGRAPHIC_DATA]" from event names; Fixes to user details flow …" at bounding box center [654, 607] width 273 height 78
type textarea "Cleanup of "at [GEOGRAPHIC_DATA]" from event names; Fixes to user details flow …"
click at [851, 587] on div "Enter Tag" at bounding box center [838, 588] width 60 height 25
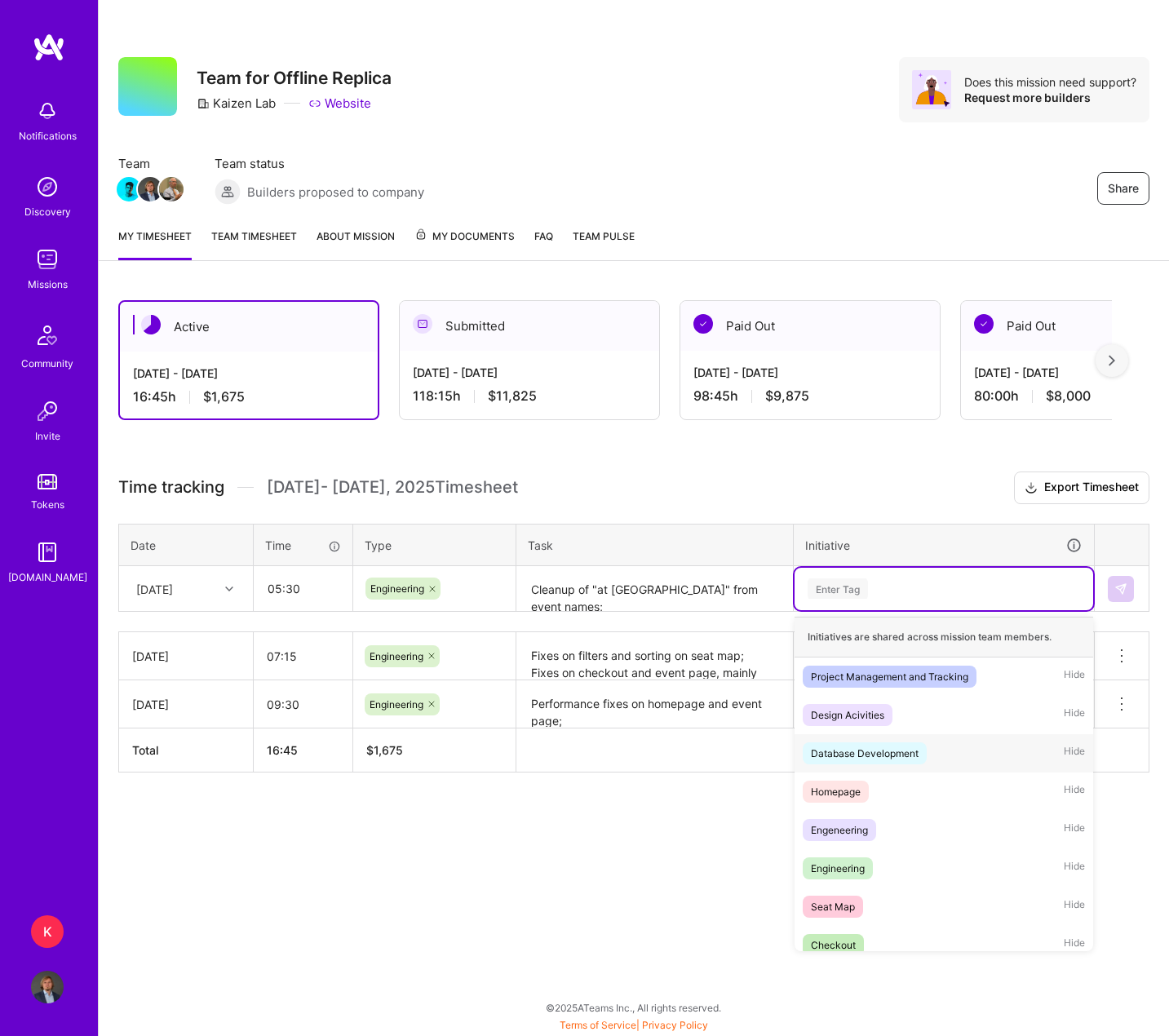
click at [870, 752] on div "Database Development" at bounding box center [865, 753] width 108 height 17
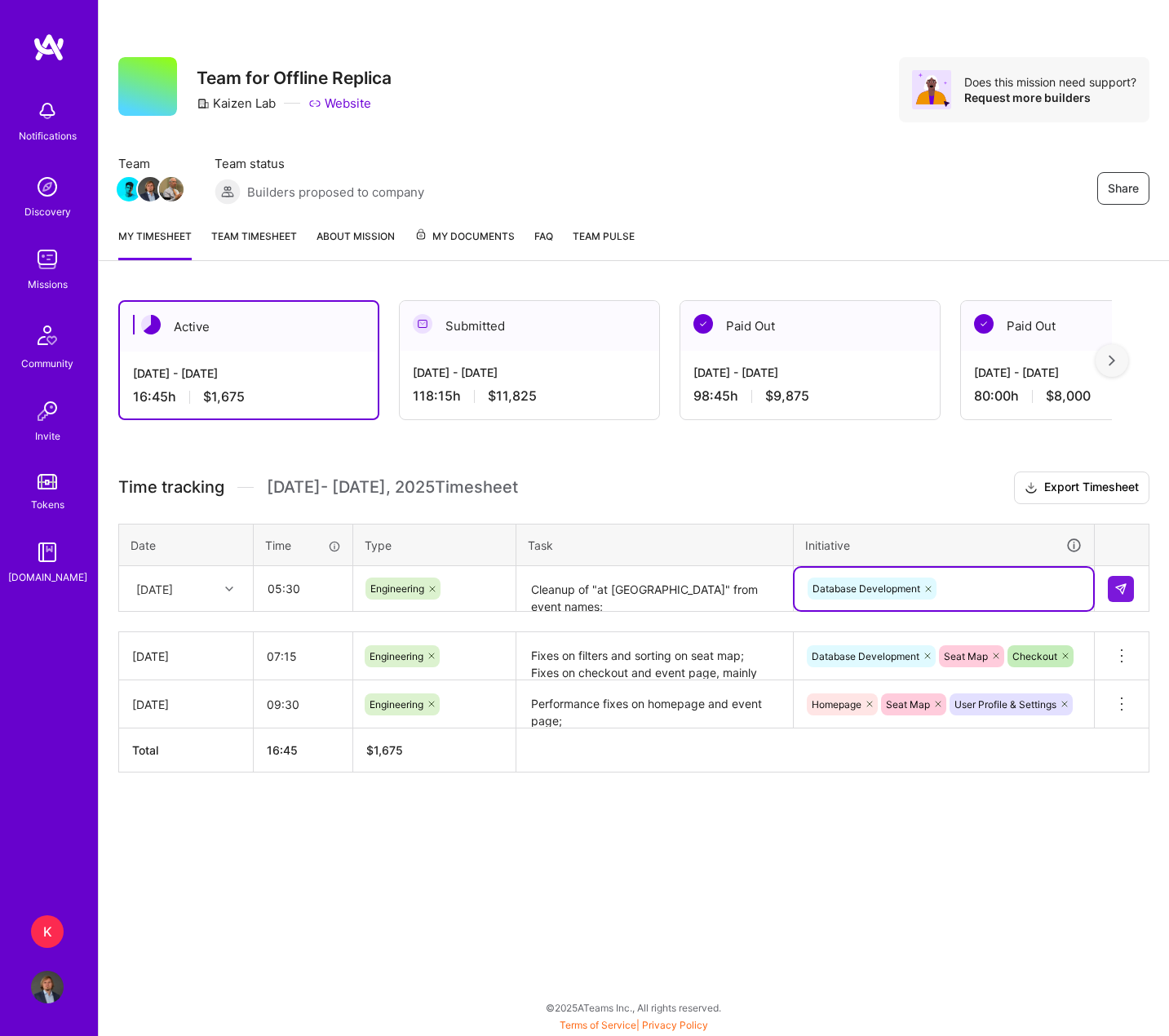
click at [1004, 592] on div "Database Development" at bounding box center [944, 588] width 276 height 25
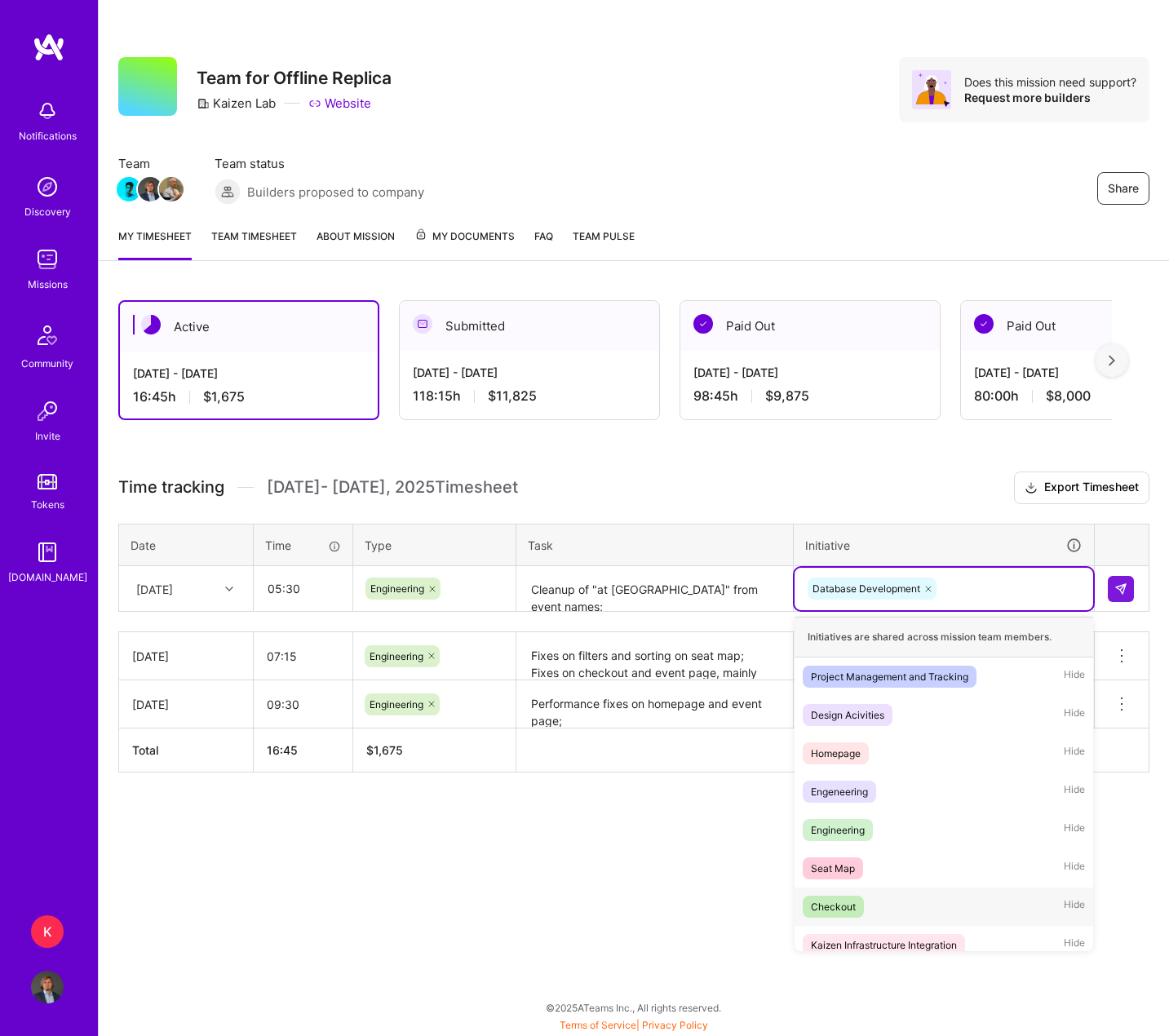
click at [900, 900] on div "Checkout Hide" at bounding box center [944, 907] width 299 height 38
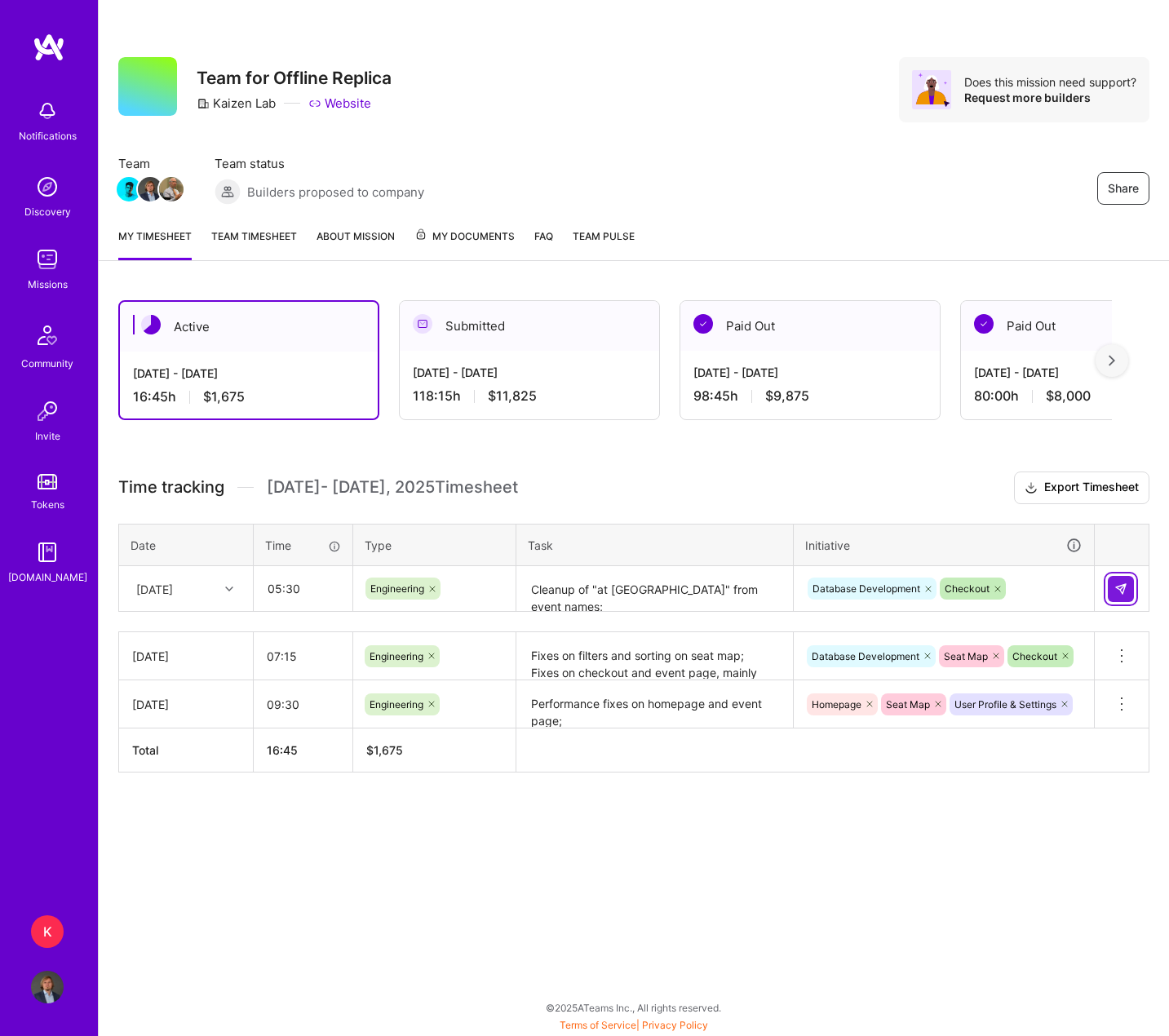
click at [1030, 585] on img at bounding box center [1121, 589] width 13 height 13
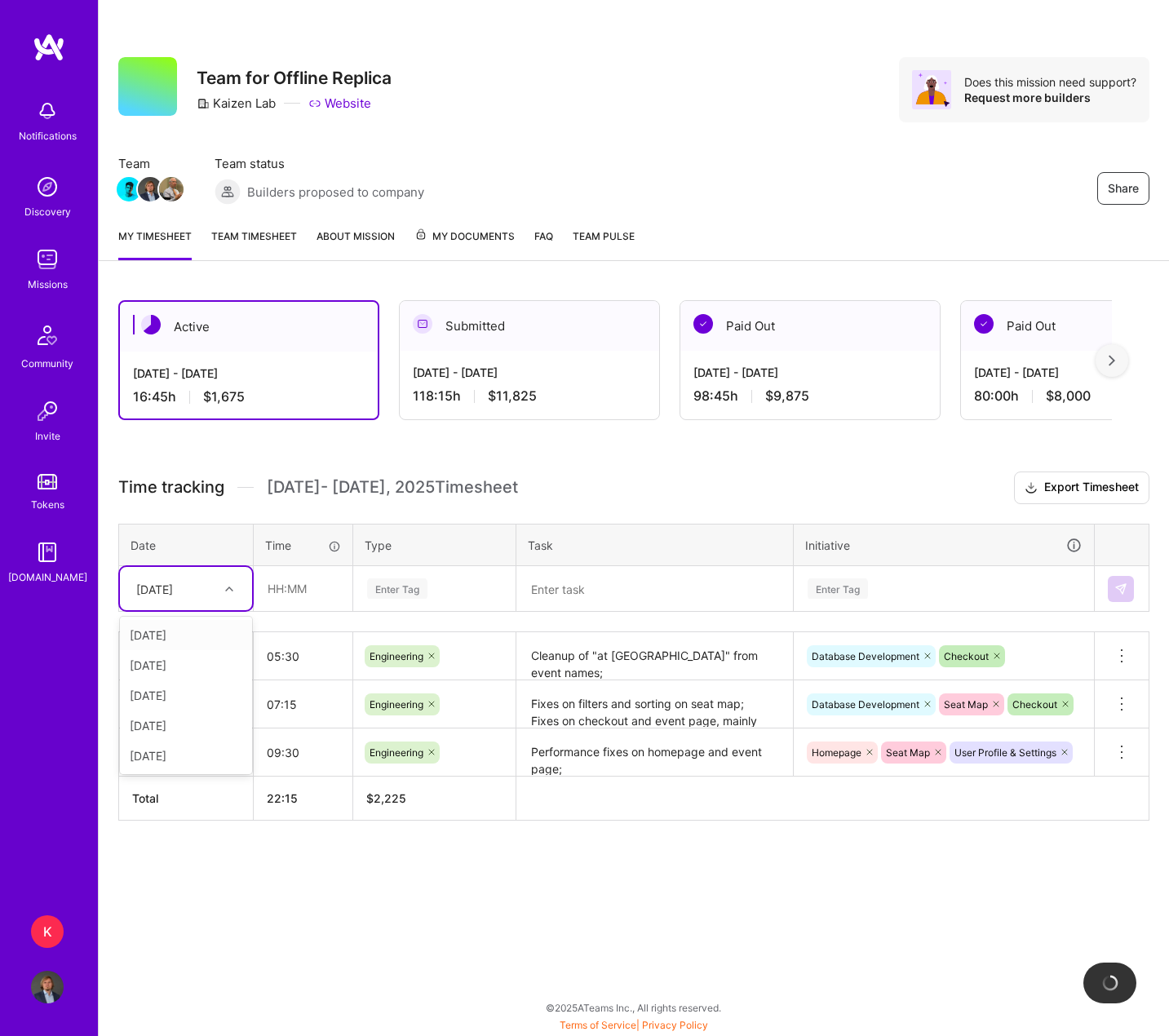
click at [222, 598] on div at bounding box center [231, 588] width 25 height 21
click at [187, 702] on div "[DATE]" at bounding box center [186, 695] width 132 height 30
click at [285, 596] on input "text" at bounding box center [303, 588] width 97 height 43
type input "08:45"
click at [397, 580] on div "Enter Tag" at bounding box center [397, 588] width 60 height 25
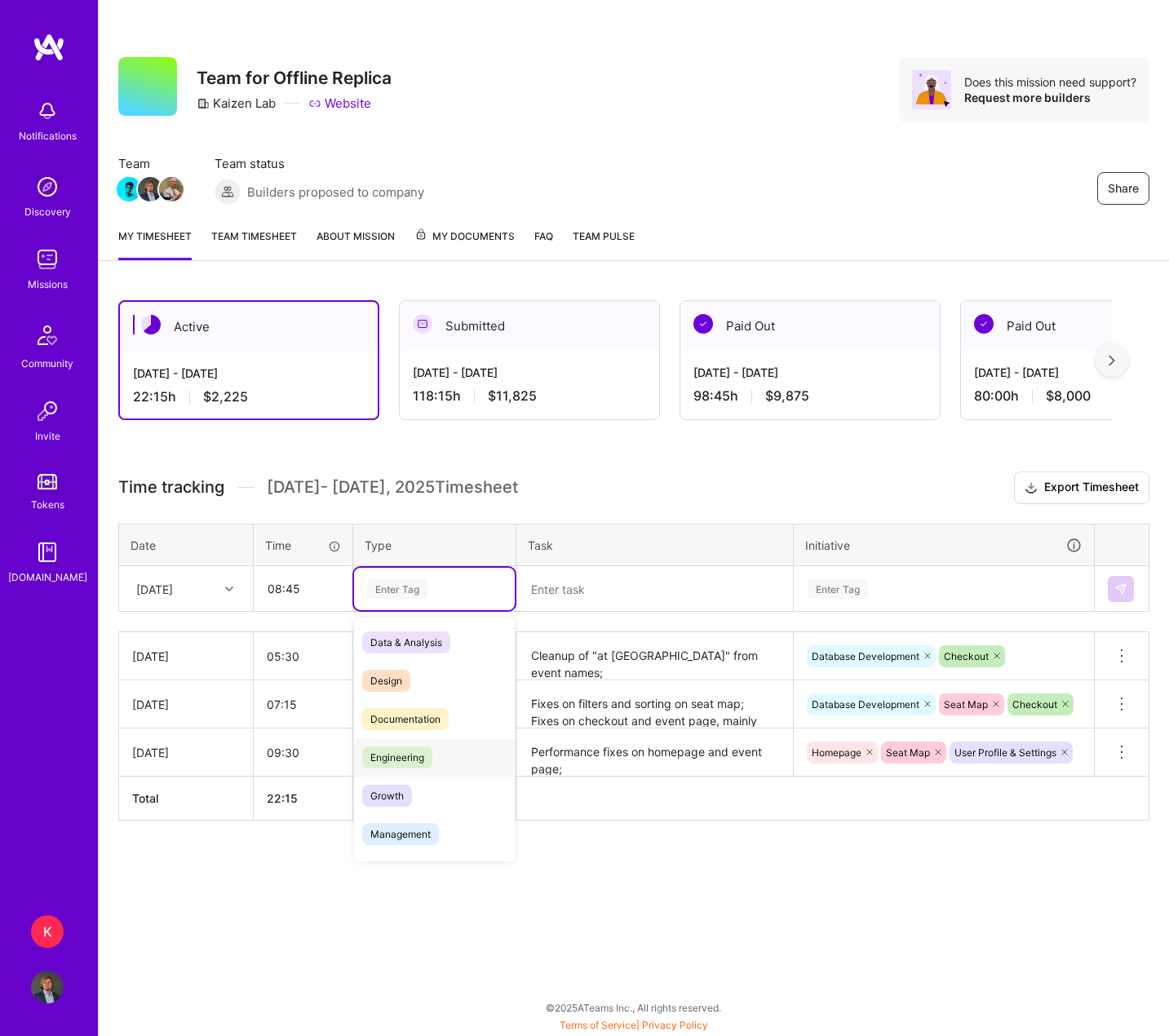
click at [415, 752] on span "Engineering" at bounding box center [397, 758] width 70 height 22
click at [611, 671] on textarea "Cleanup of "at [GEOGRAPHIC_DATA]" from event names; Fixes to user details flow …" at bounding box center [654, 656] width 273 height 45
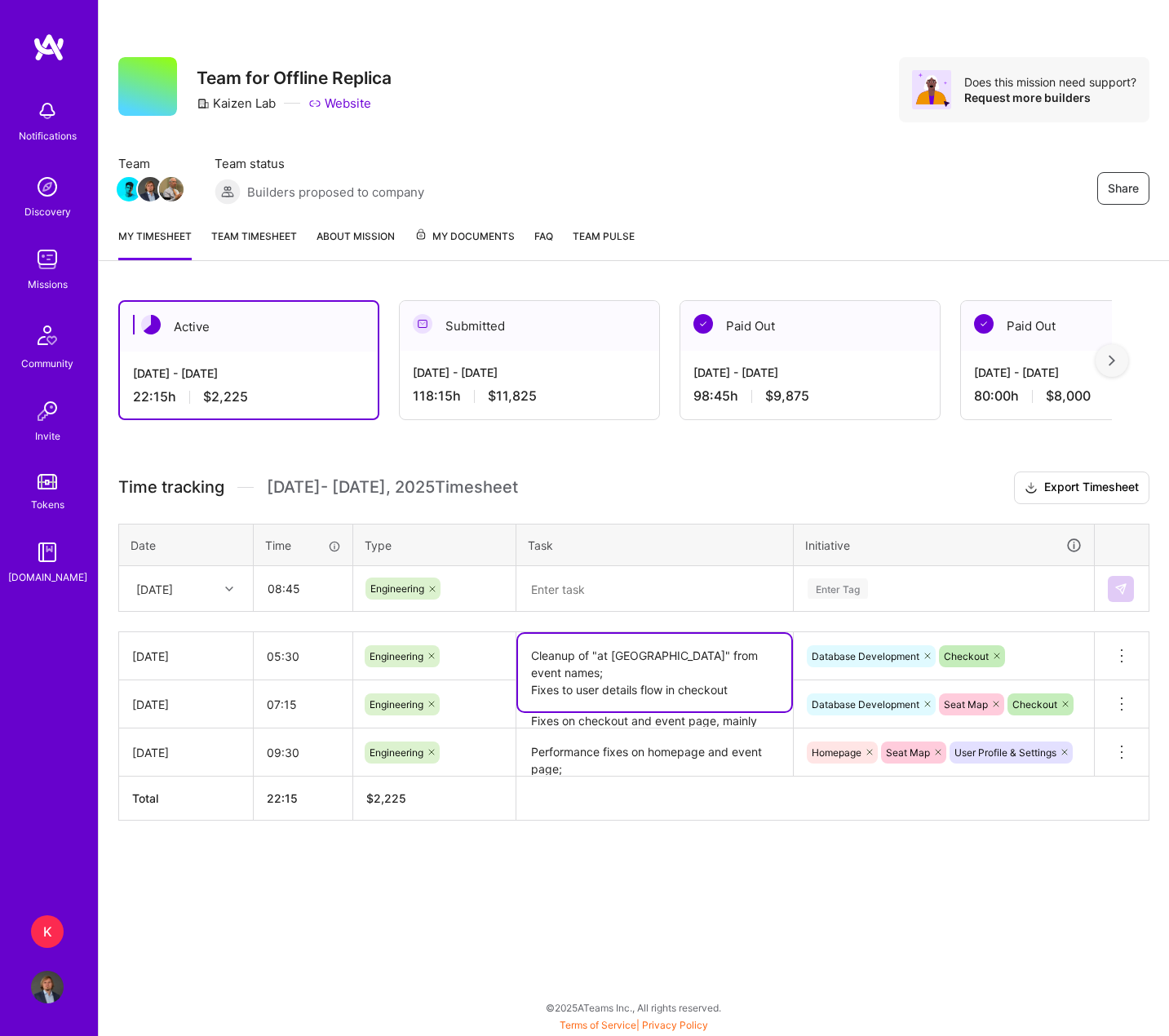
drag, startPoint x: 738, startPoint y: 690, endPoint x: 517, endPoint y: 702, distance: 220.6
click at [517, 702] on tbody "[DATE] 05:30 Engineering Cleanup of "at [GEOGRAPHIC_DATA]" from event names; Fi…" at bounding box center [634, 704] width 1030 height 144
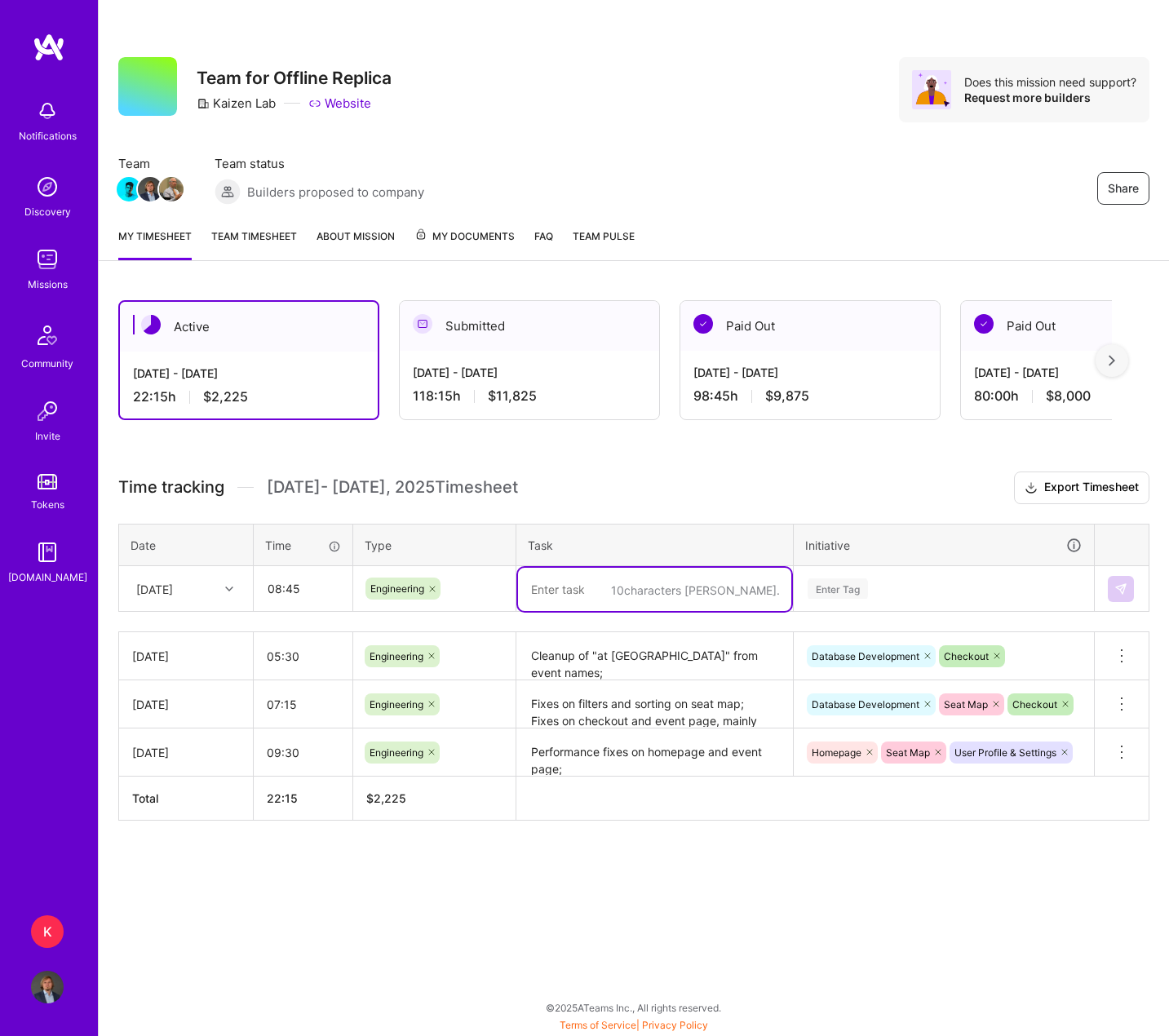
click at [561, 597] on textarea at bounding box center [654, 589] width 273 height 43
paste textarea "Fixes to user details flow in checkout"
click at [742, 591] on textarea "Fixes to user details flow in checkout" at bounding box center [654, 589] width 273 height 43
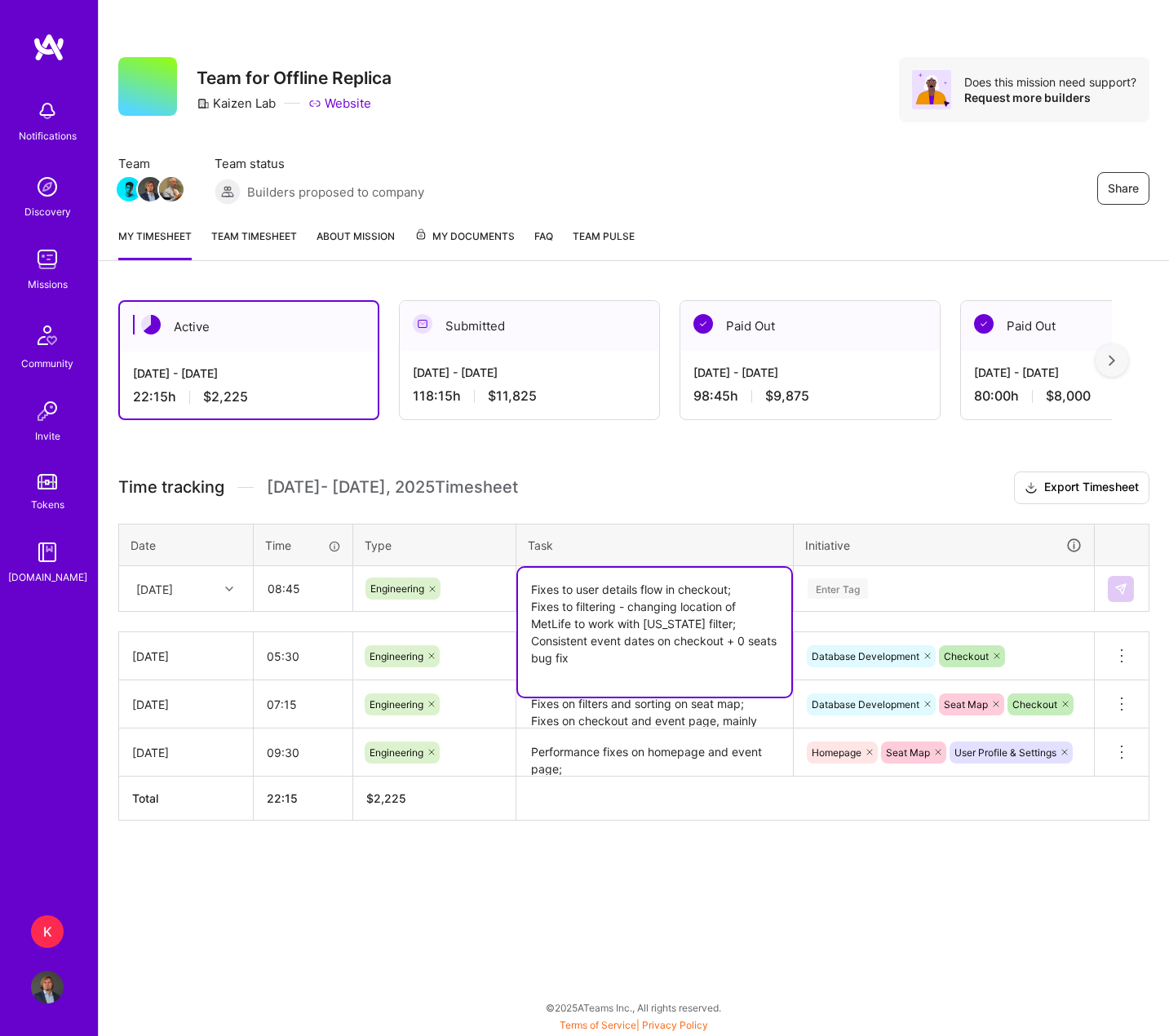
type textarea "Fixes to user details flow in checkout; Fixes to filtering - changing location …"
click at [843, 587] on div "Enter Tag" at bounding box center [838, 588] width 60 height 25
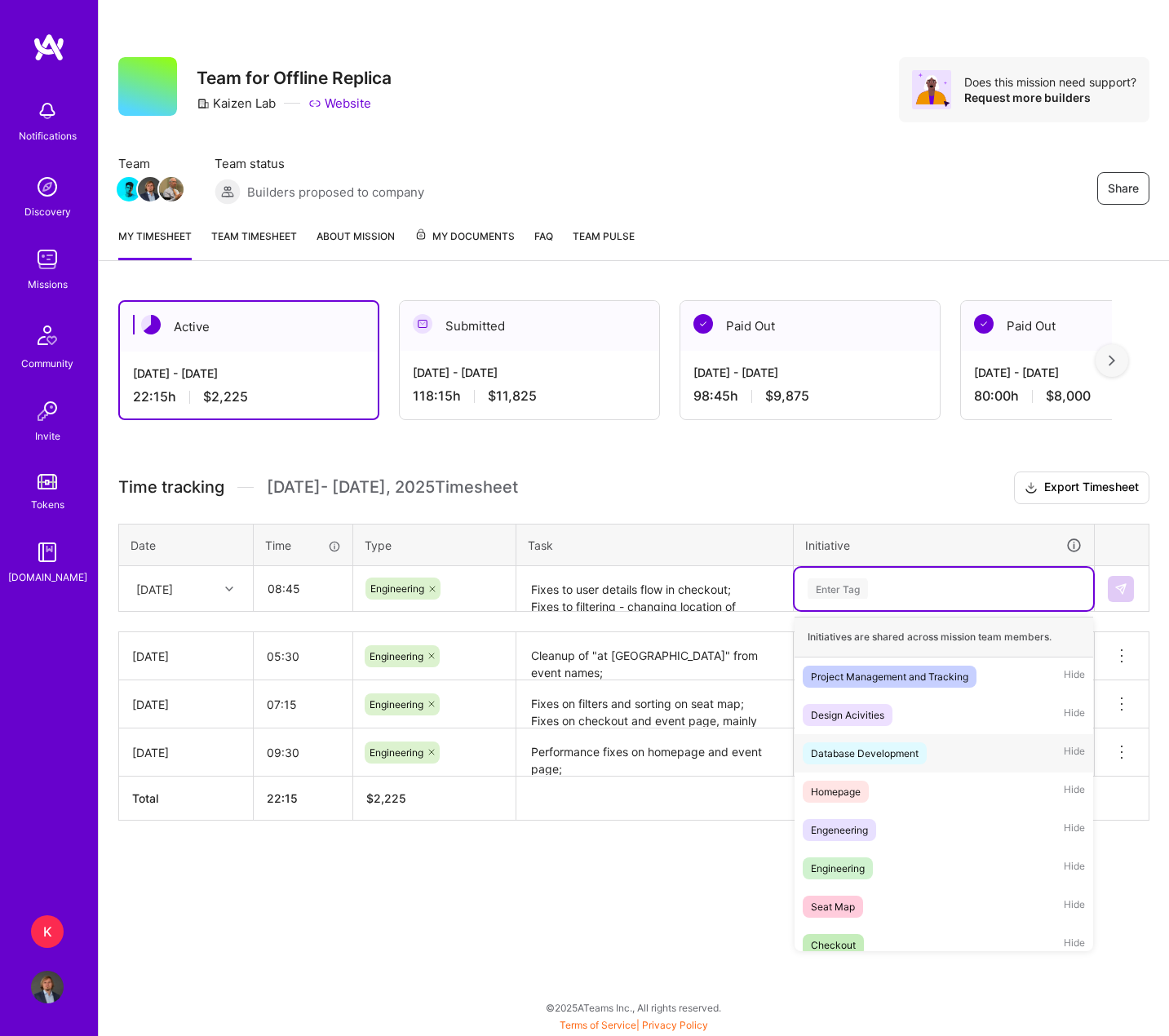
click at [888, 746] on div "Database Development" at bounding box center [865, 753] width 108 height 17
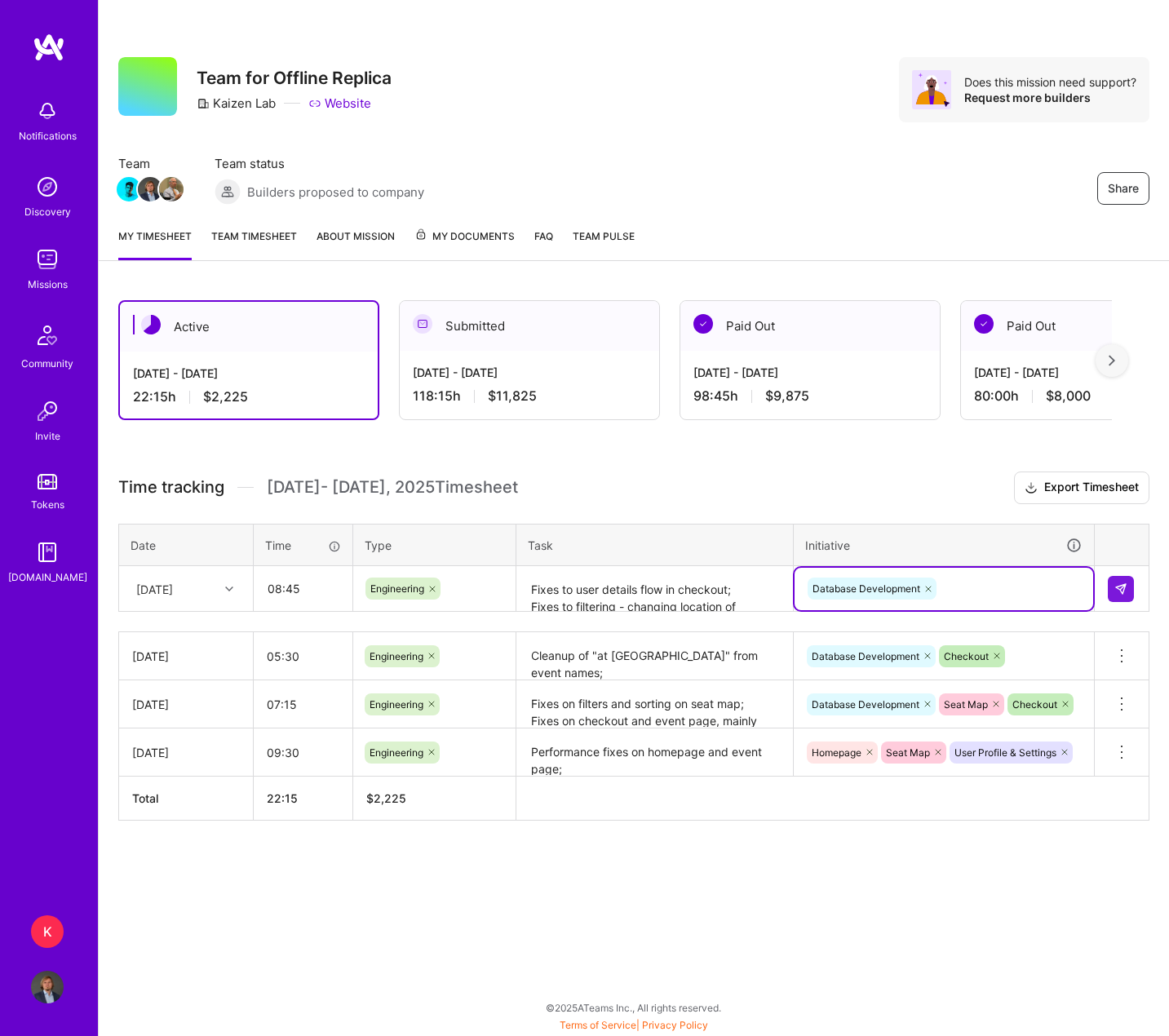
click at [990, 595] on div "Database Development" at bounding box center [944, 588] width 276 height 25
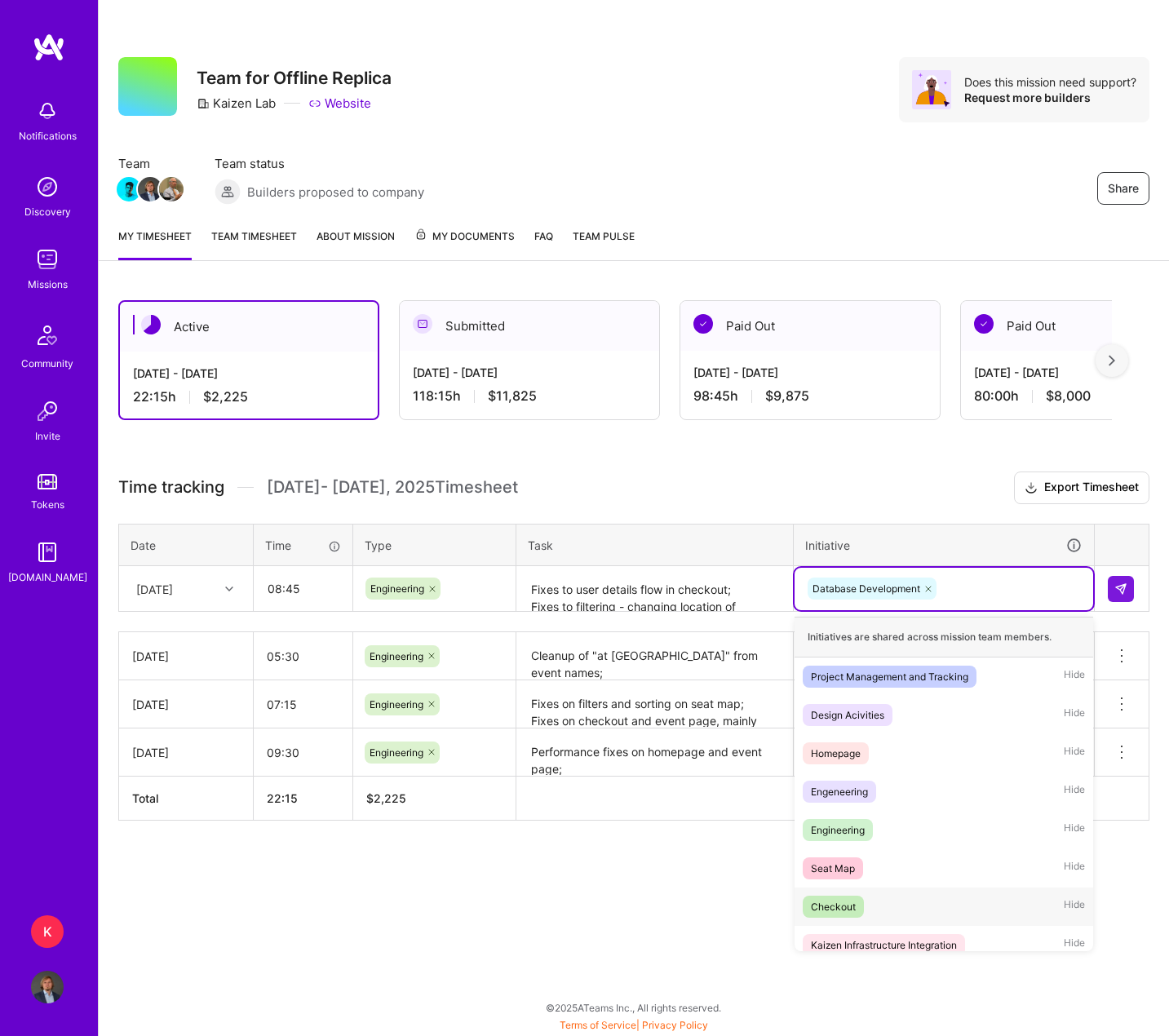
click at [897, 910] on div "Checkout Hide" at bounding box center [944, 907] width 299 height 38
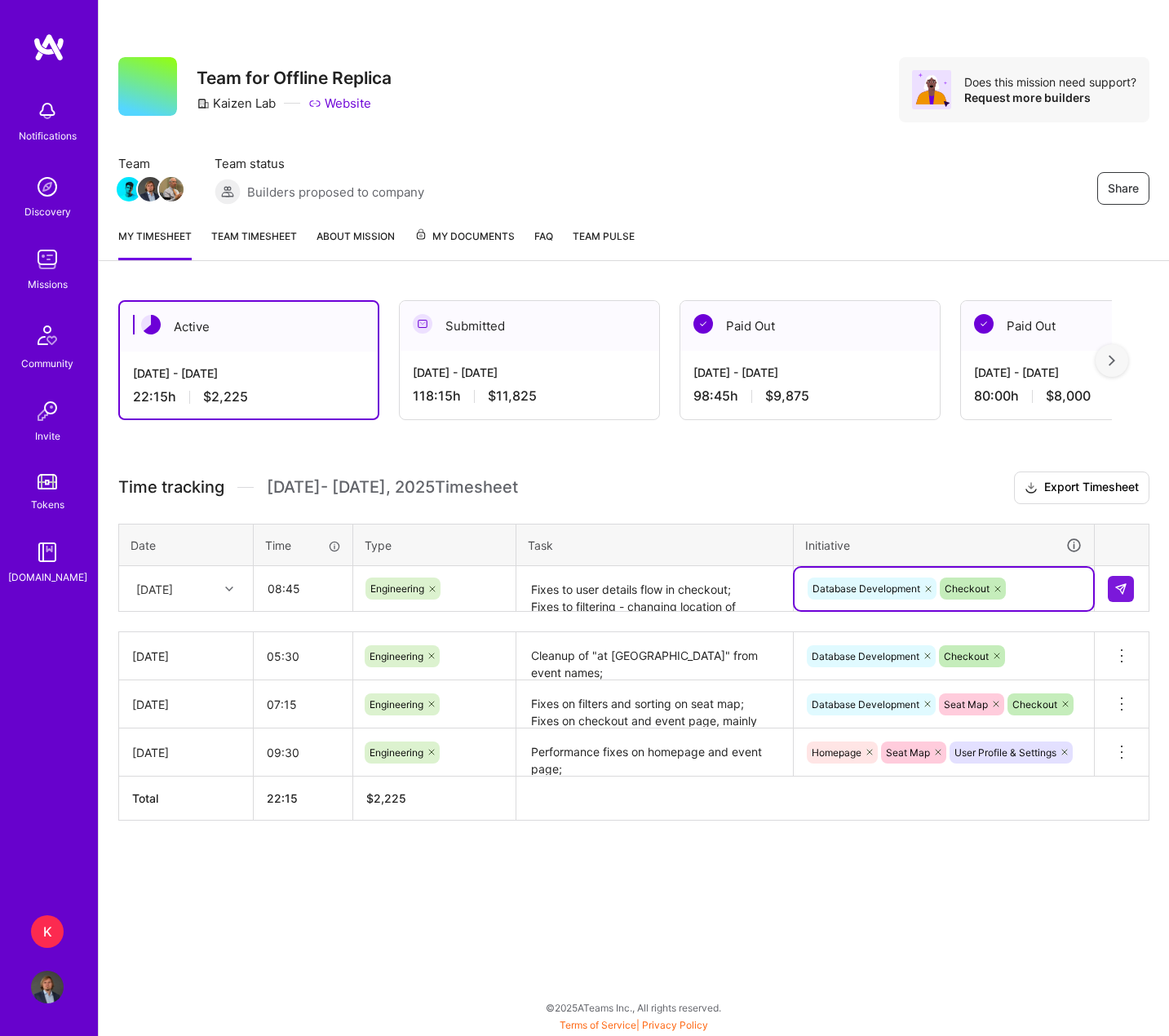
click at [704, 591] on textarea "Fixes to user details flow in checkout; Fixes to filtering - changing location …" at bounding box center [654, 589] width 273 height 43
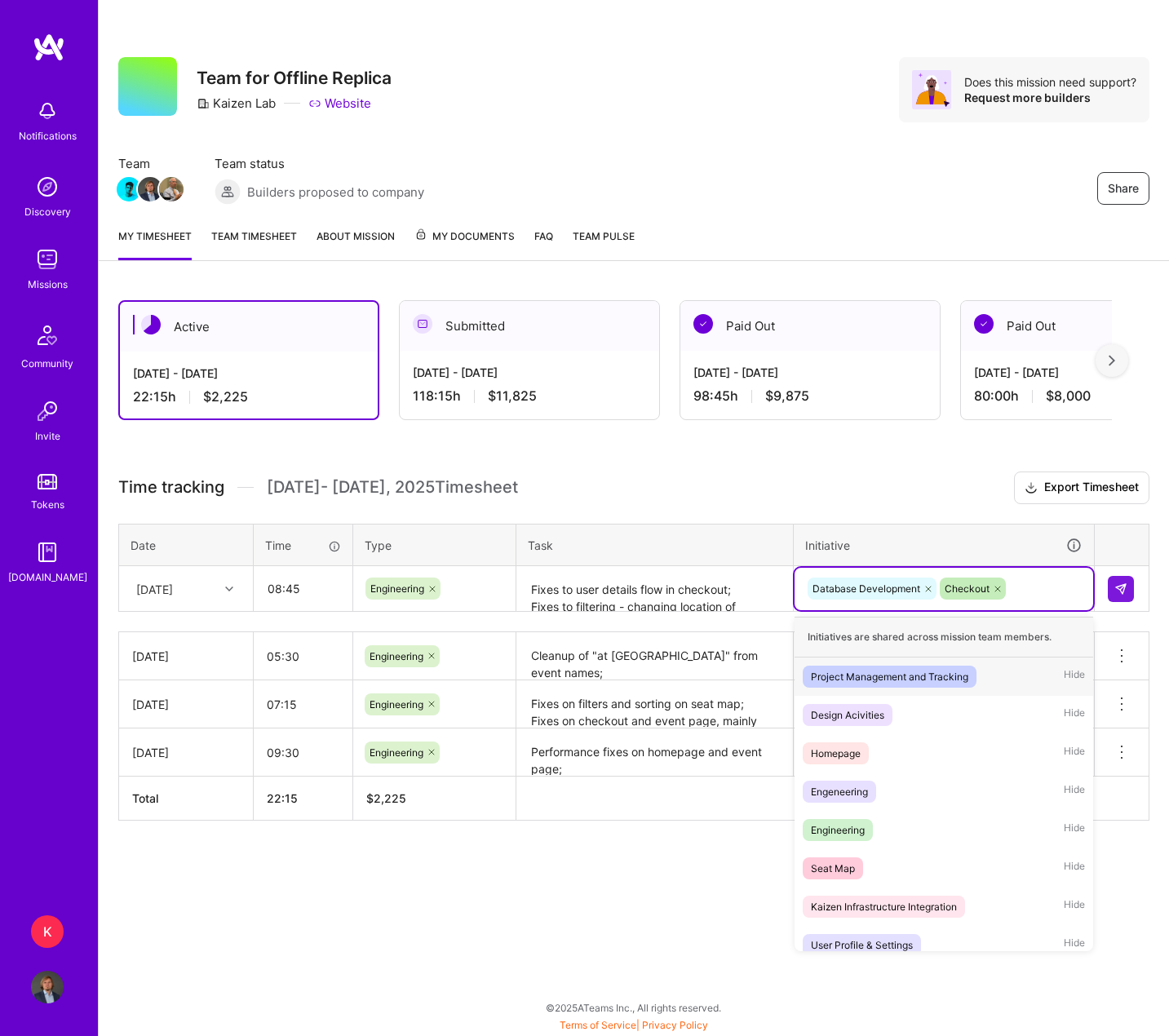
click at [1030, 592] on div "Database Development Checkout" at bounding box center [944, 588] width 276 height 25
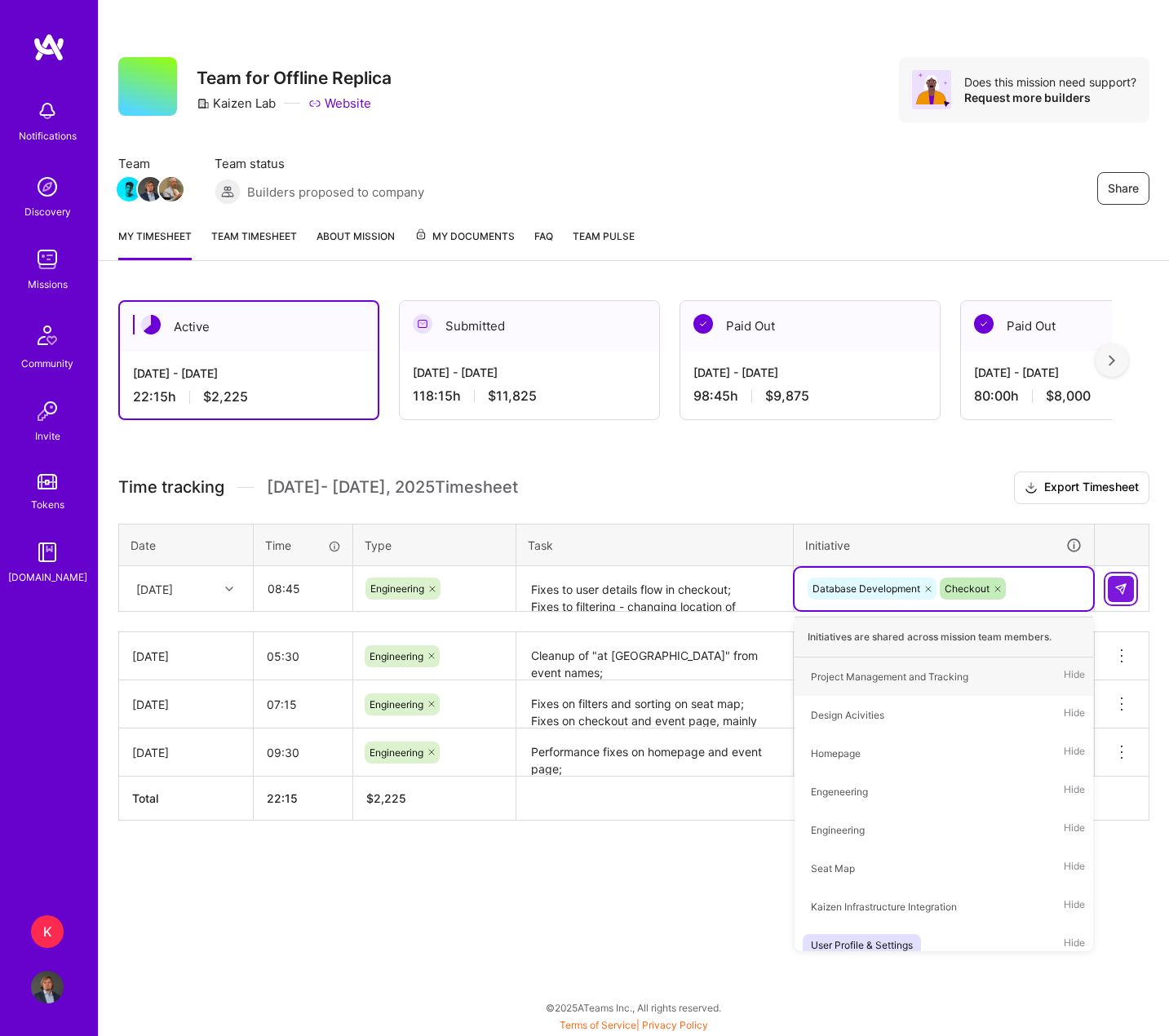
click at [1030, 587] on button at bounding box center [1121, 589] width 26 height 26
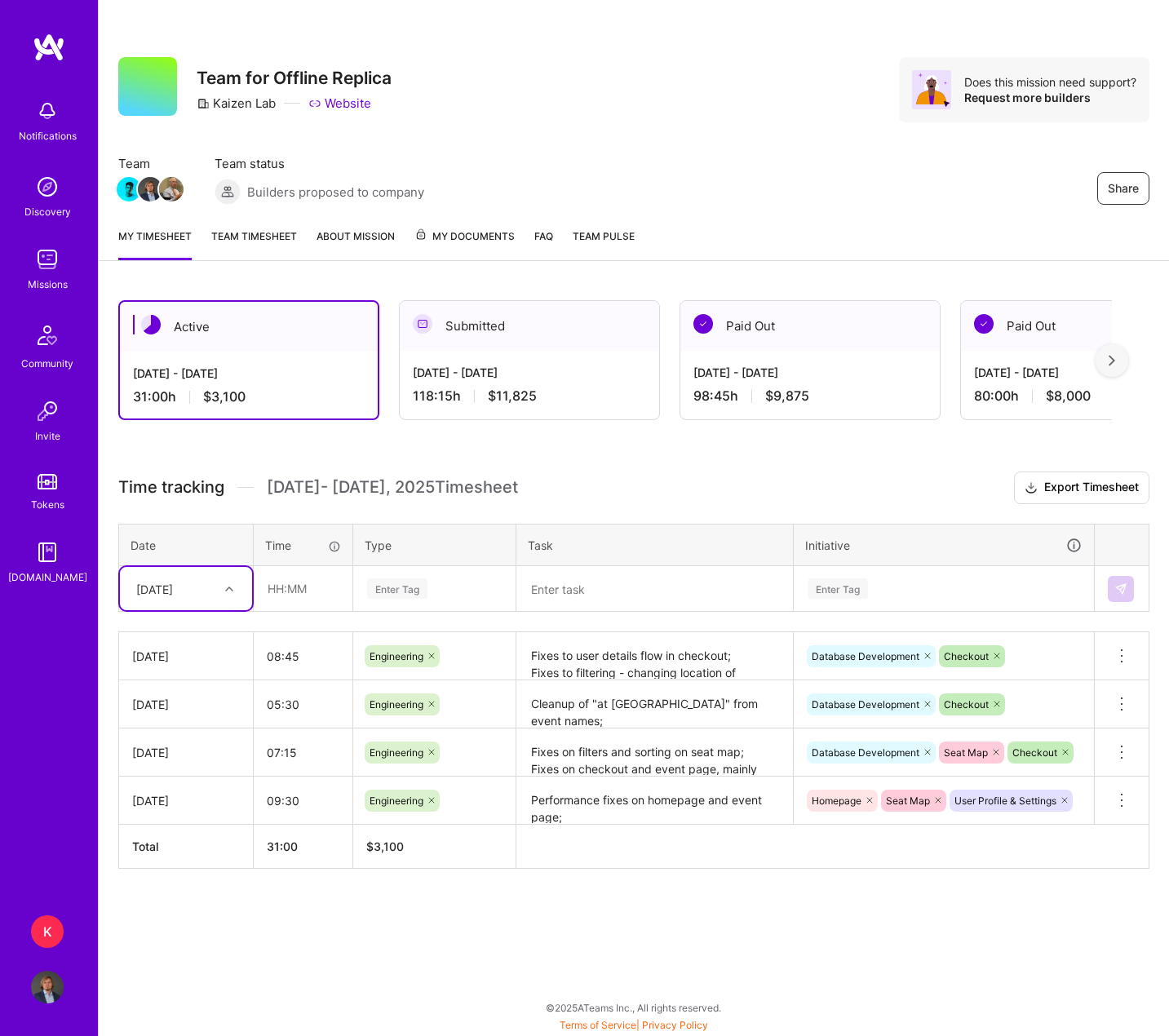
click at [592, 273] on div "Share Team for Offline Replica Kaizen Lab Website Does this mission need suppor…" at bounding box center [633, 518] width 1071 height 1036
click at [253, 230] on link "Team timesheet" at bounding box center [254, 244] width 86 height 33
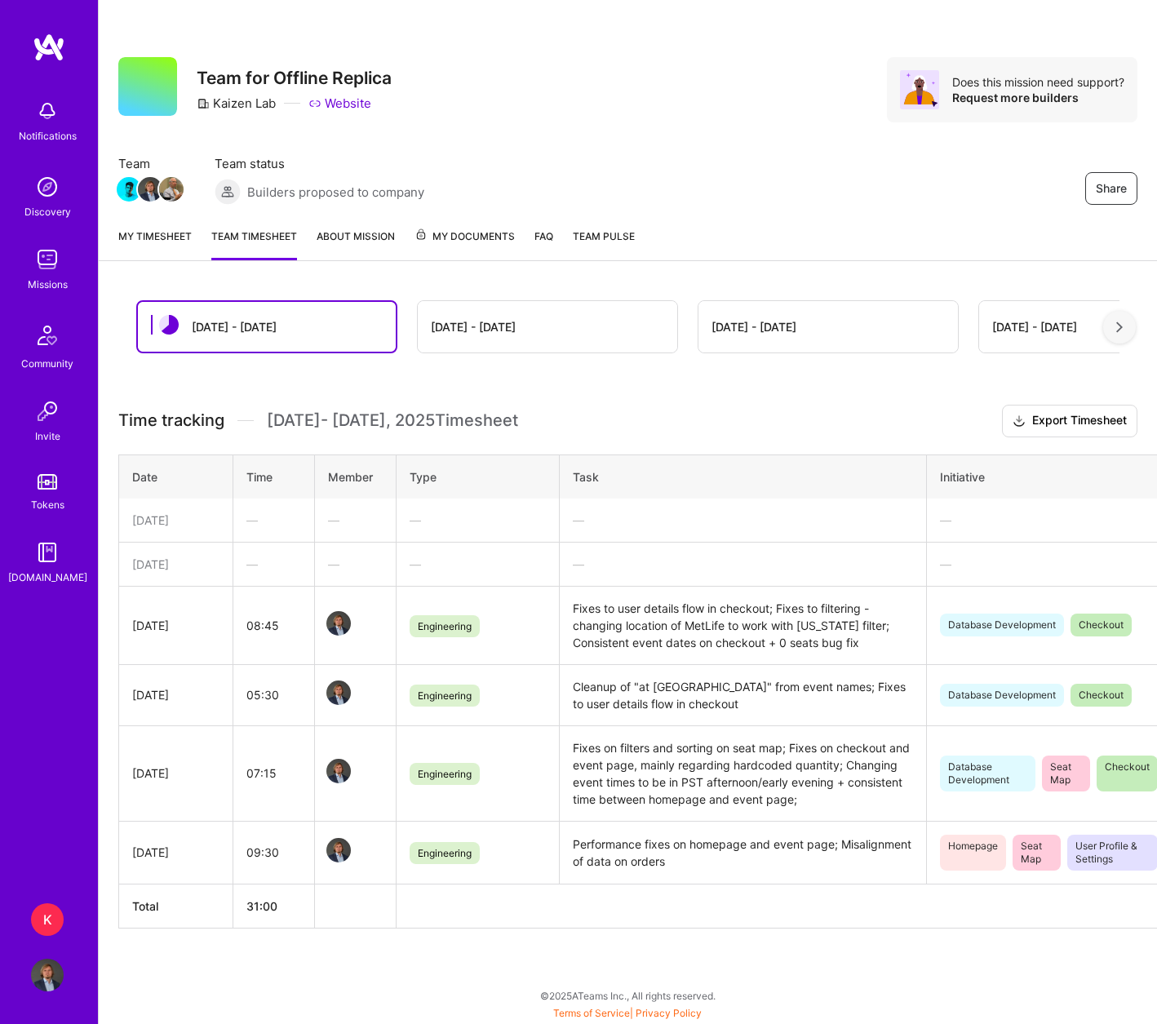
click at [166, 237] on link "My timesheet" at bounding box center [154, 244] width 73 height 33
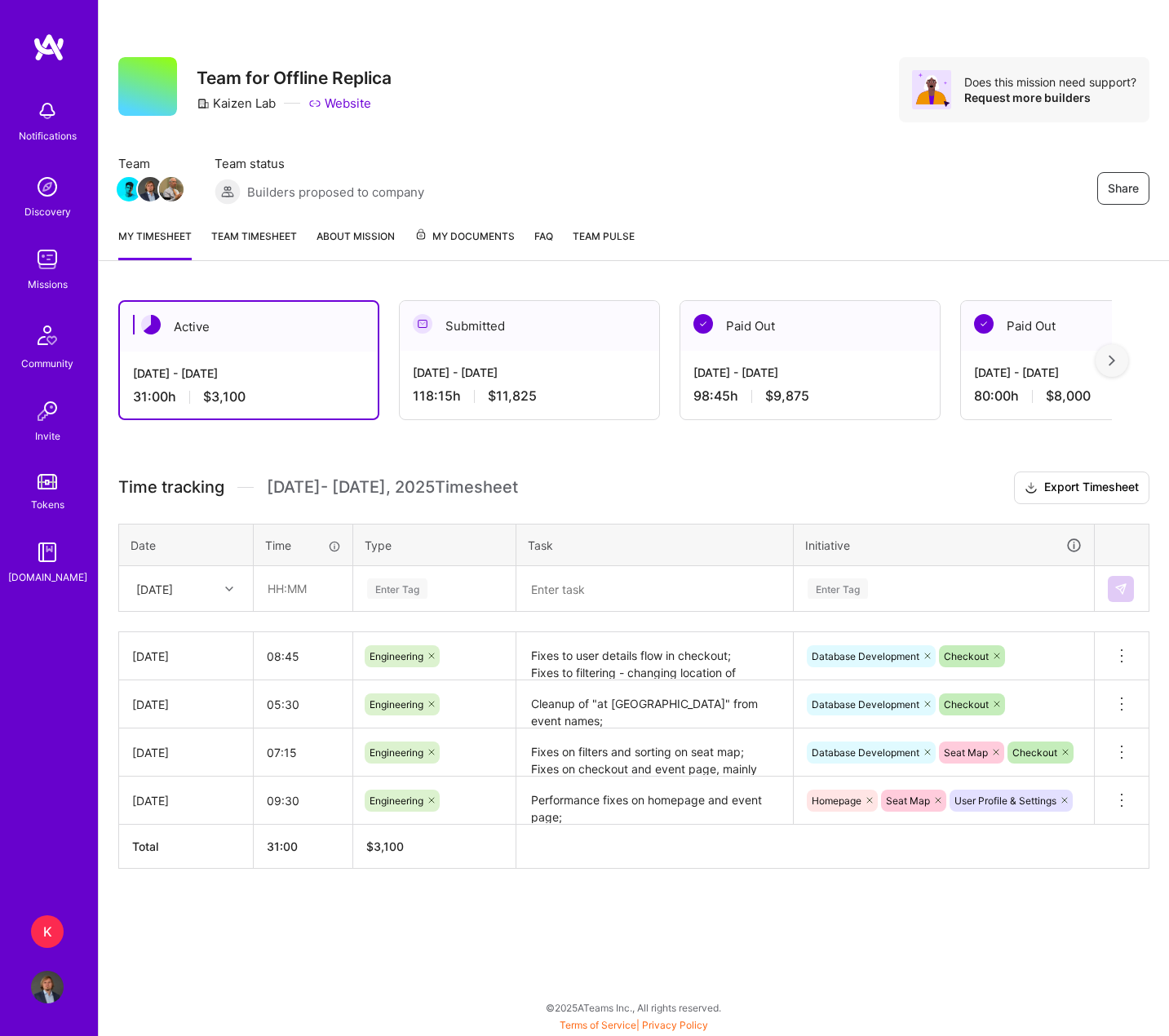
click at [173, 587] on div "[DATE]" at bounding box center [154, 588] width 37 height 17
click at [164, 747] on div "[DATE]" at bounding box center [186, 756] width 132 height 30
click at [272, 587] on input "text" at bounding box center [303, 588] width 97 height 43
type input "01:00"
click at [422, 571] on div "Enter Tag" at bounding box center [434, 589] width 161 height 42
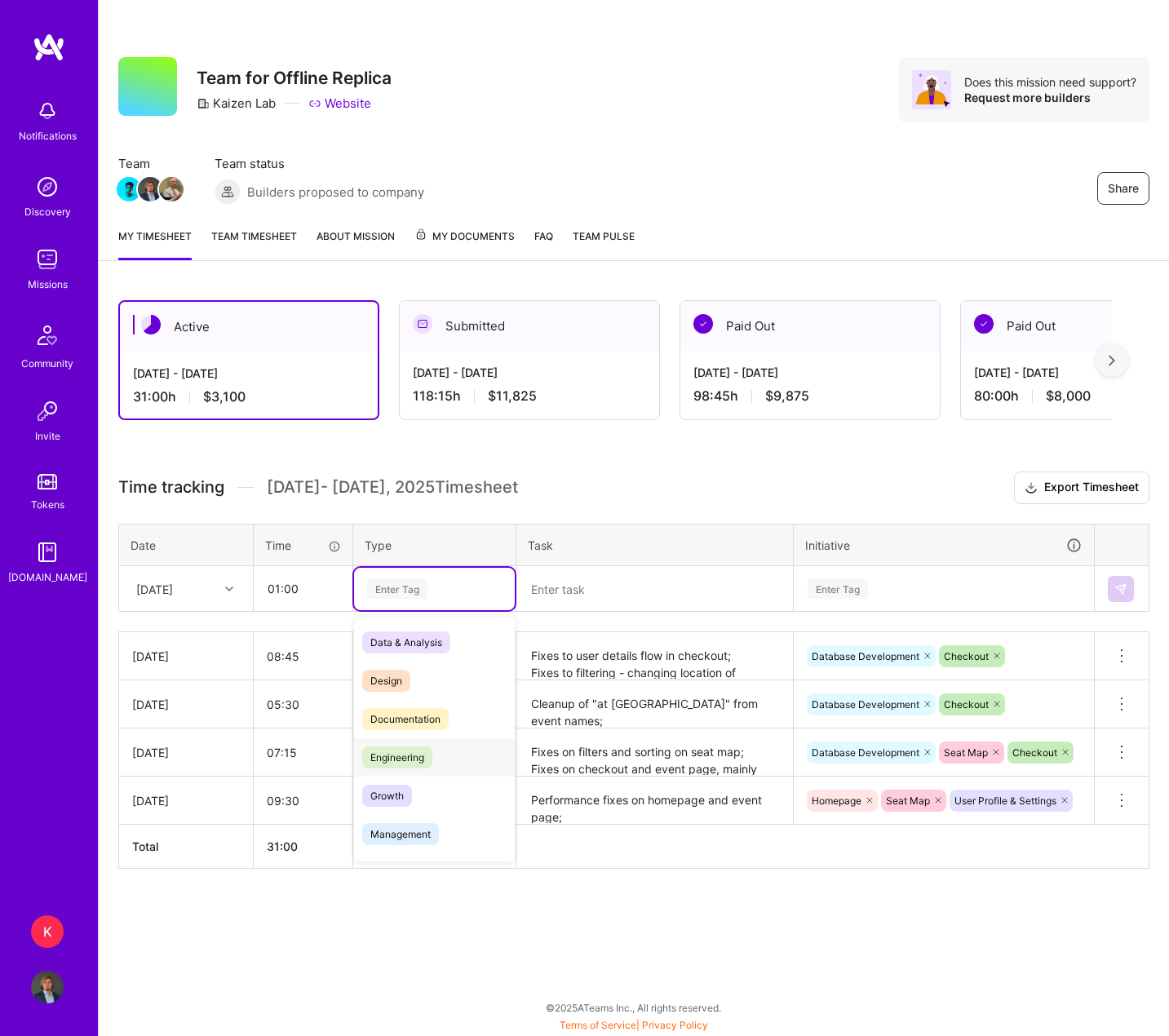
click at [422, 760] on span "Engineering" at bounding box center [397, 758] width 70 height 22
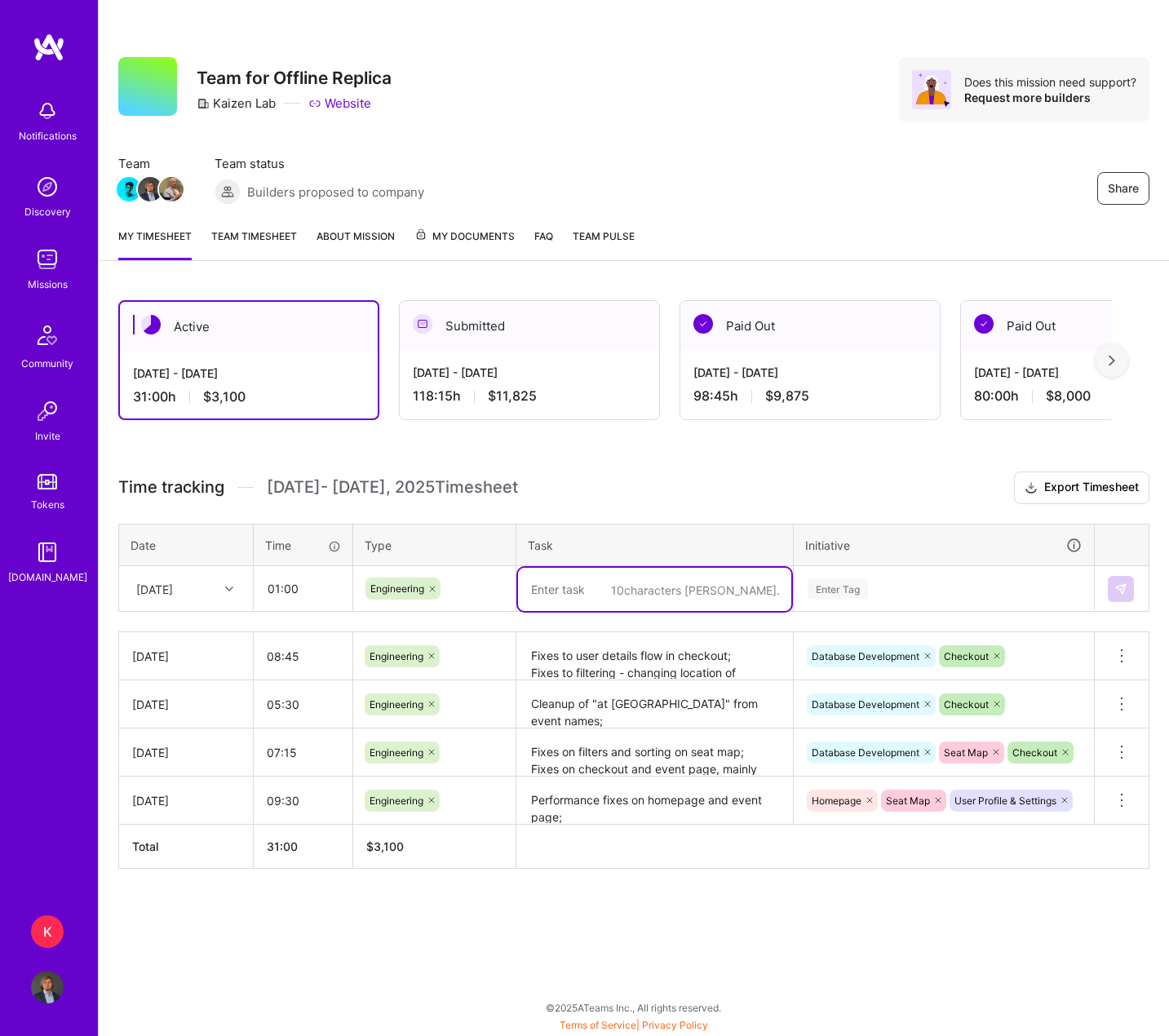
click at [651, 575] on textarea at bounding box center [654, 589] width 273 height 43
type textarea "Date/time fixes on orders + minor adjustments"
click at [840, 588] on div "Enter Tag" at bounding box center [838, 588] width 60 height 25
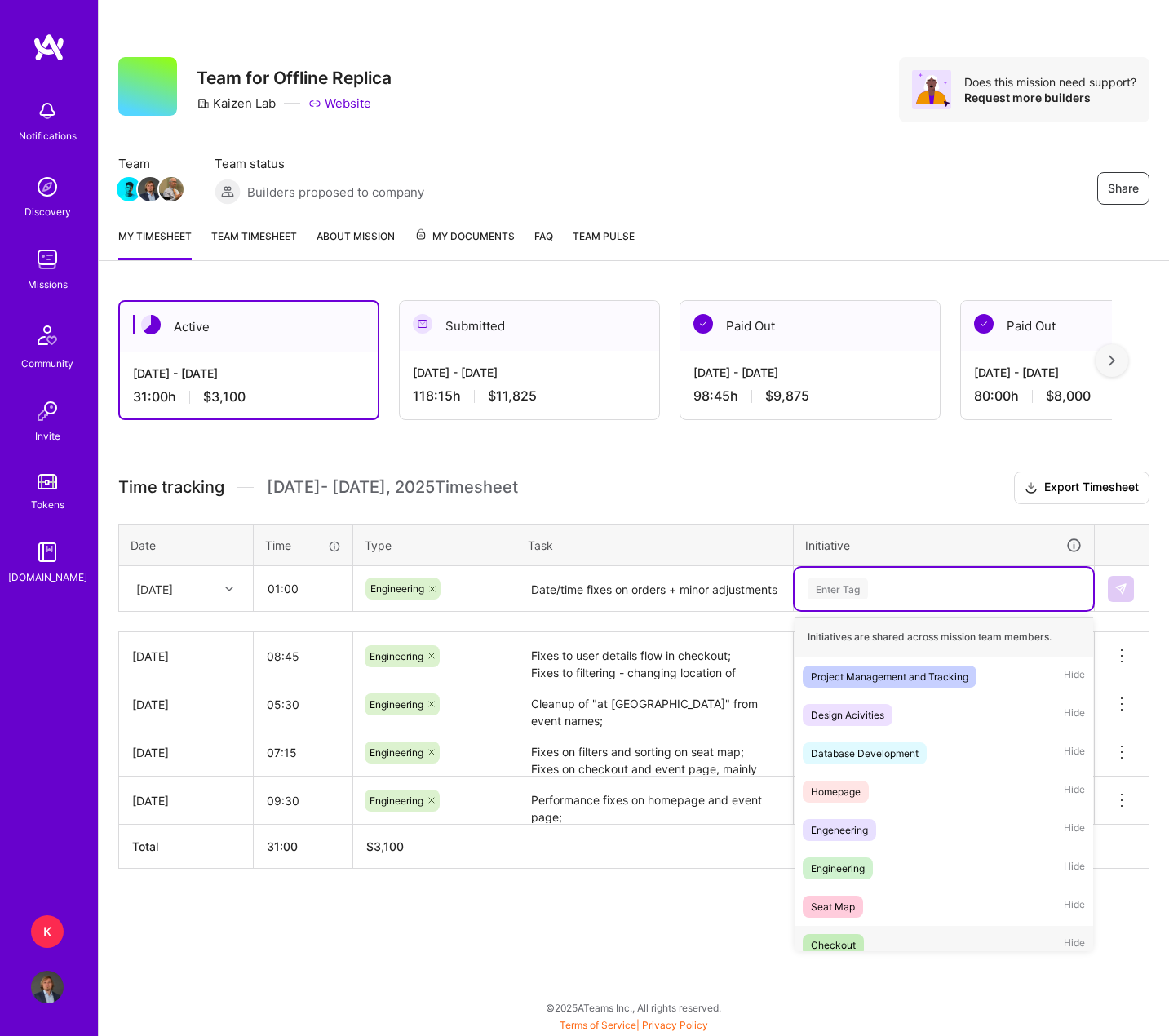
scroll to position [90, 0]
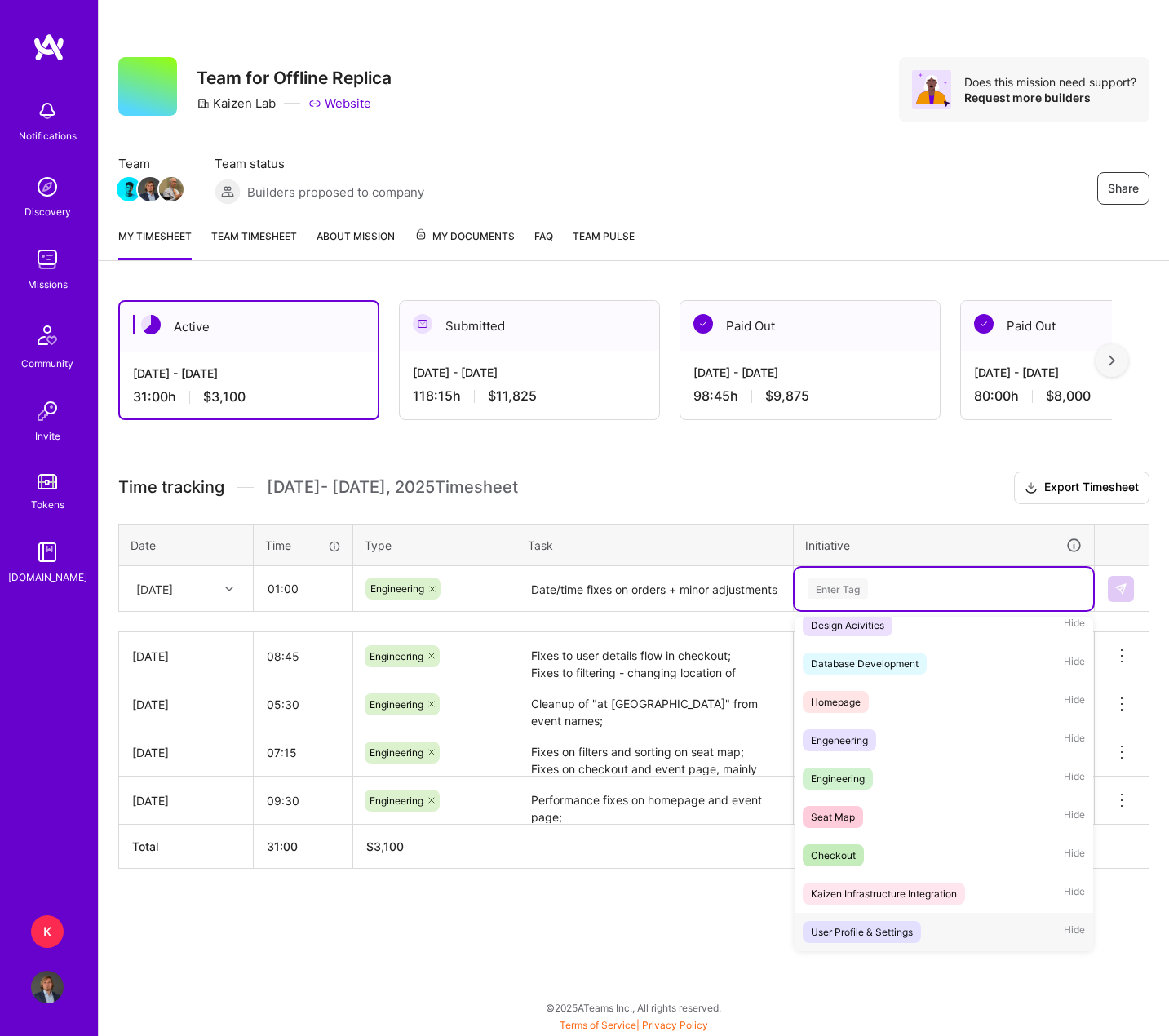
click at [894, 928] on div "User Profile & Settings" at bounding box center [862, 932] width 102 height 17
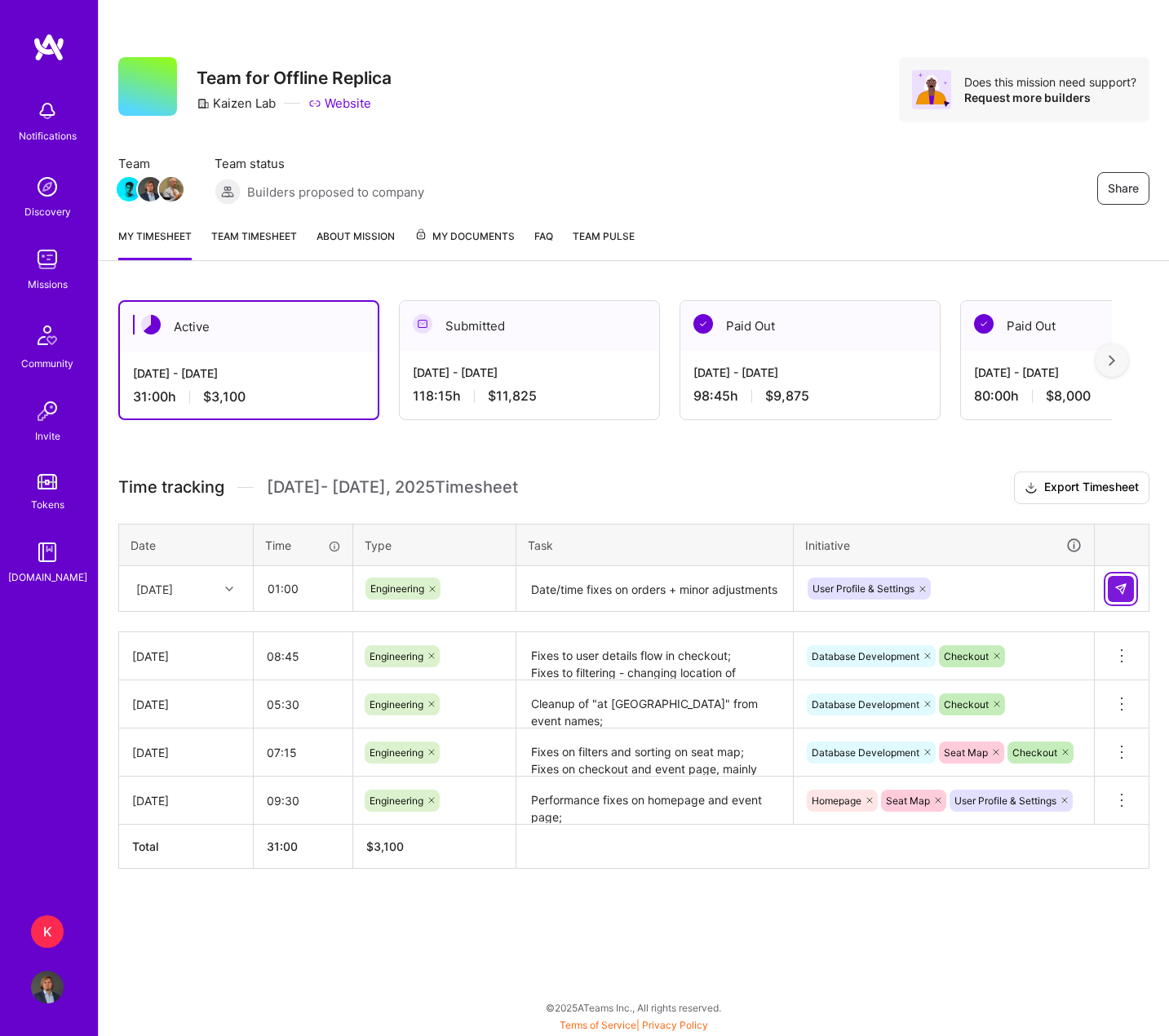
click at [1030, 594] on img at bounding box center [1121, 589] width 13 height 13
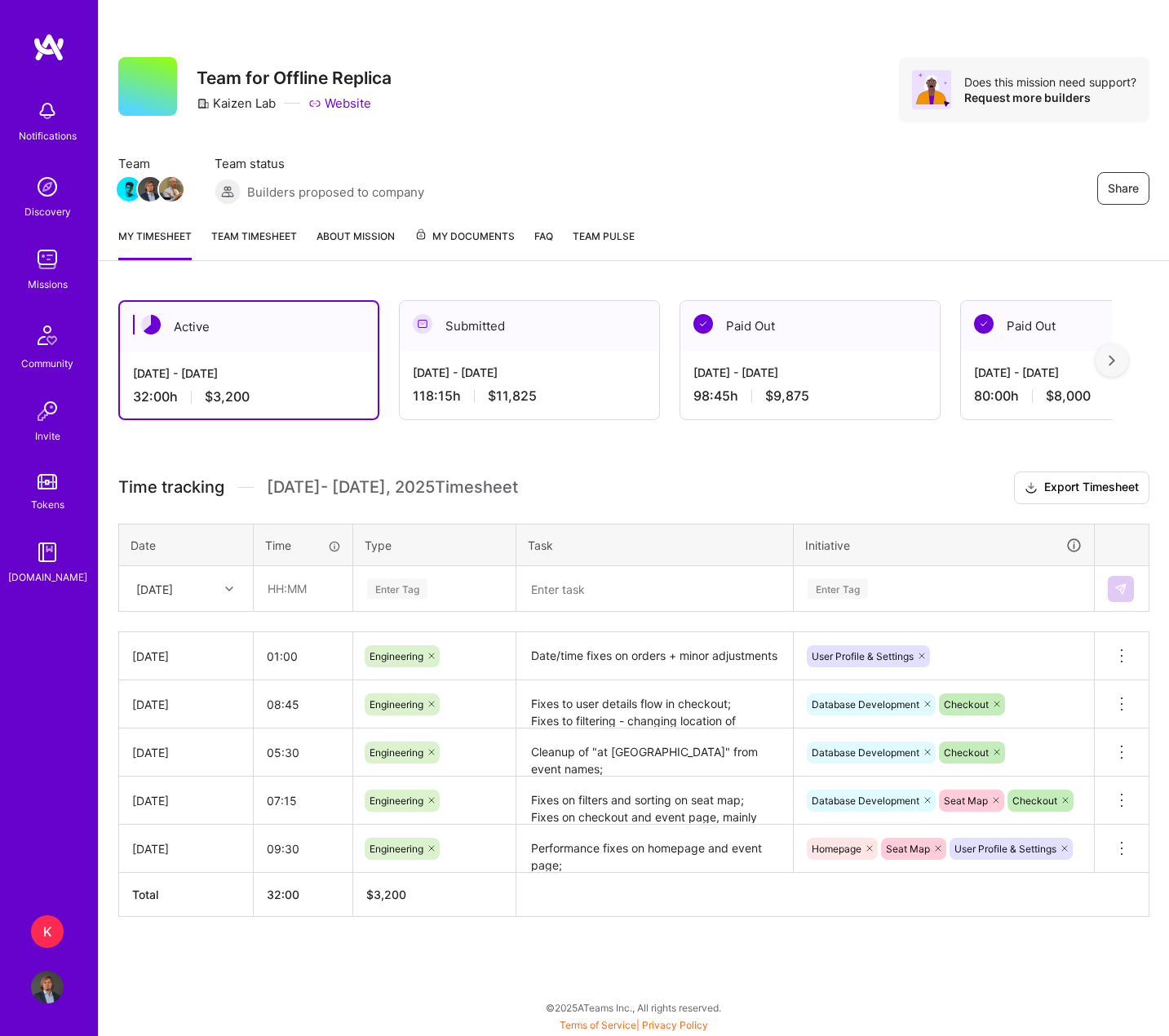
click at [255, 254] on link "Team timesheet" at bounding box center [254, 244] width 86 height 33
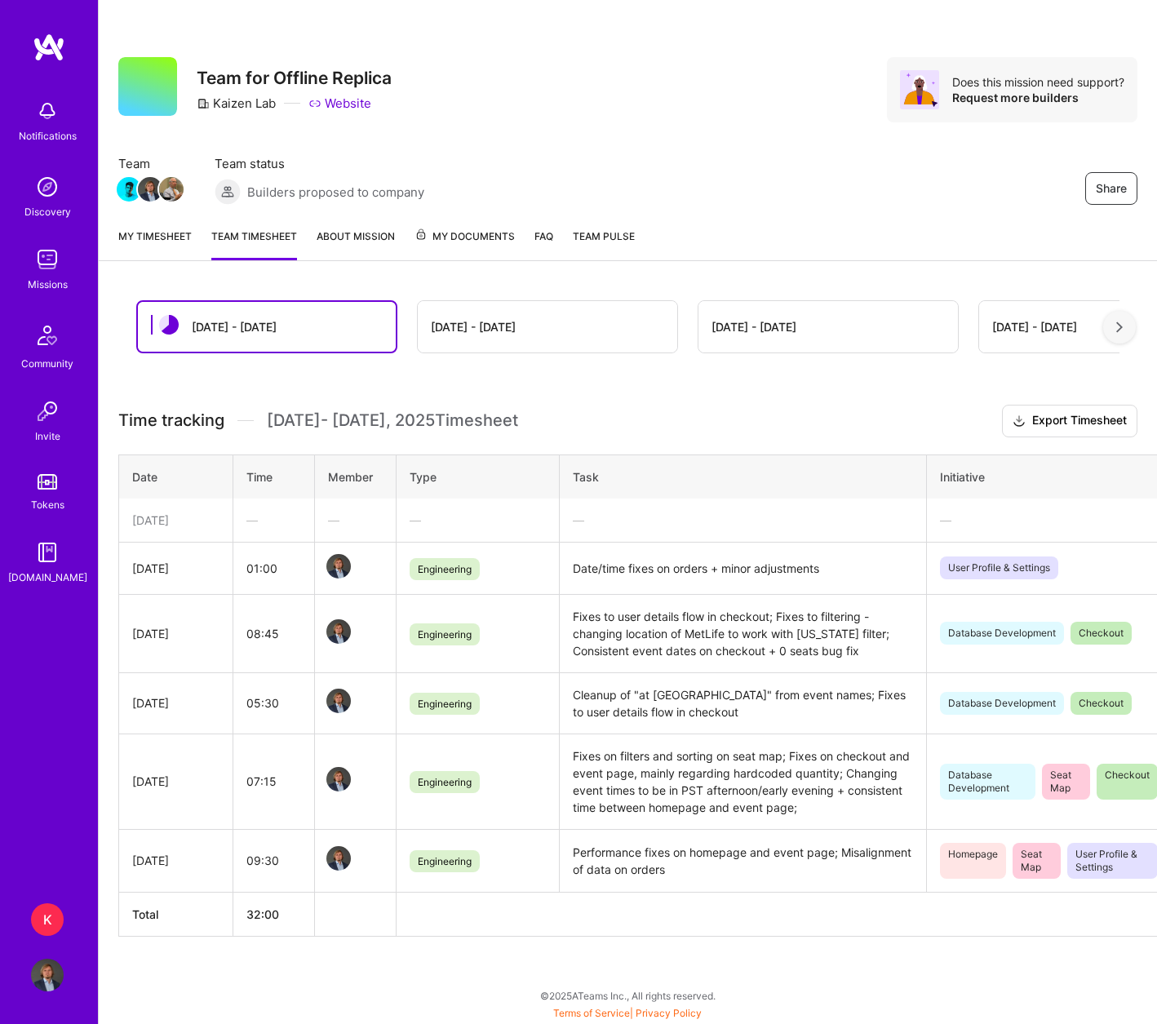
click at [227, 328] on div "[DATE] - [DATE]" at bounding box center [234, 326] width 85 height 17
click at [177, 237] on link "My timesheet" at bounding box center [154, 244] width 73 height 33
